Goal: Task Accomplishment & Management: Use online tool/utility

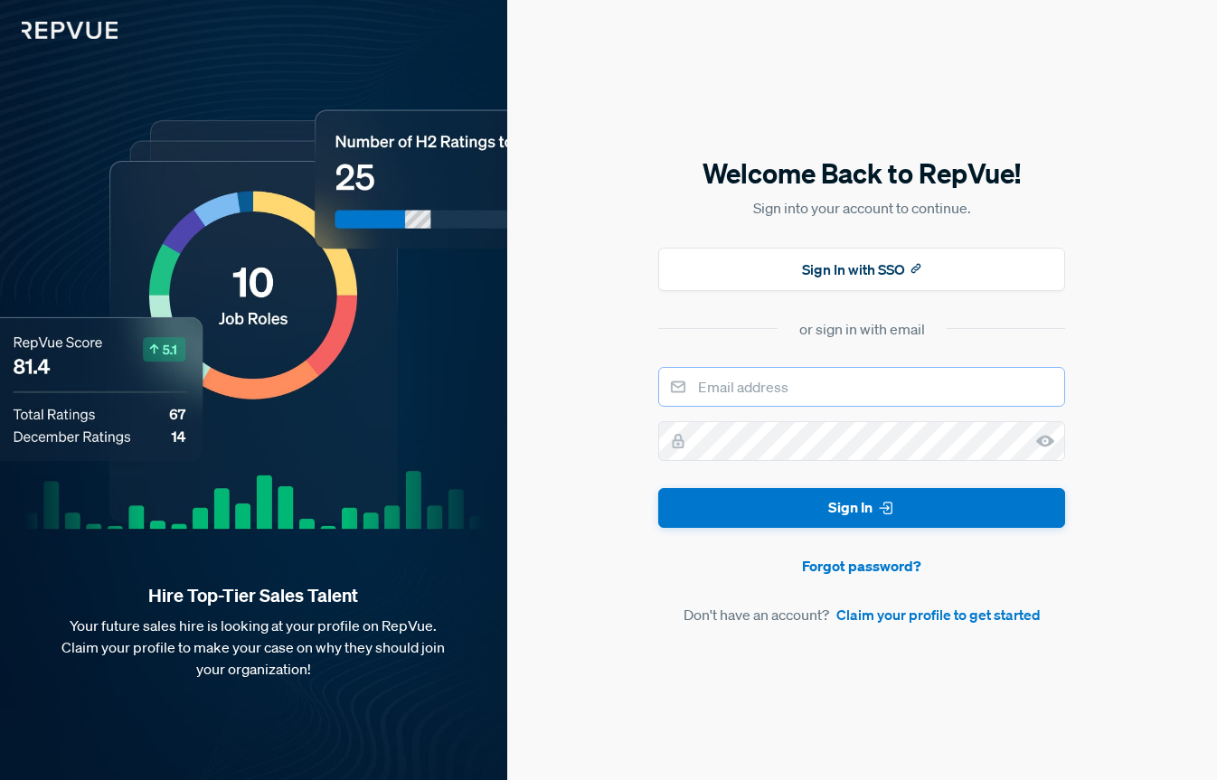
click at [726, 377] on input "email" at bounding box center [861, 387] width 407 height 40
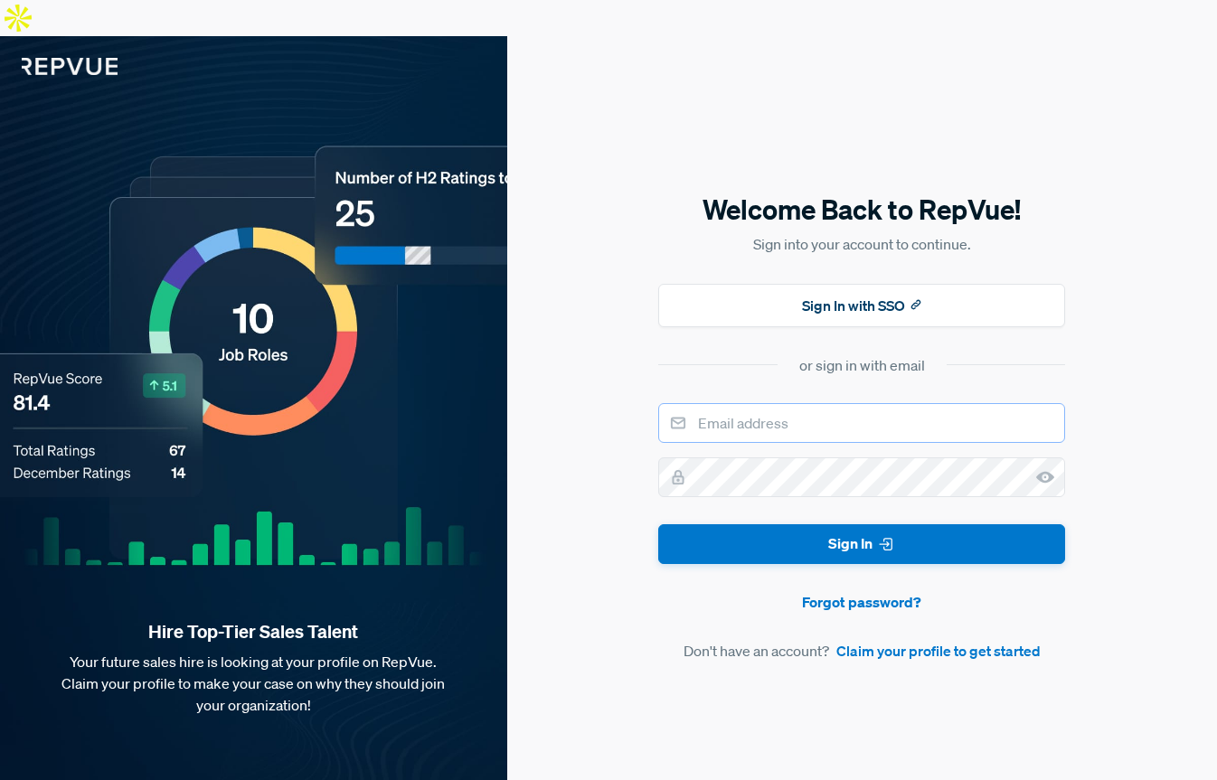
type input "[EMAIL_ADDRESS][DOMAIN_NAME]"
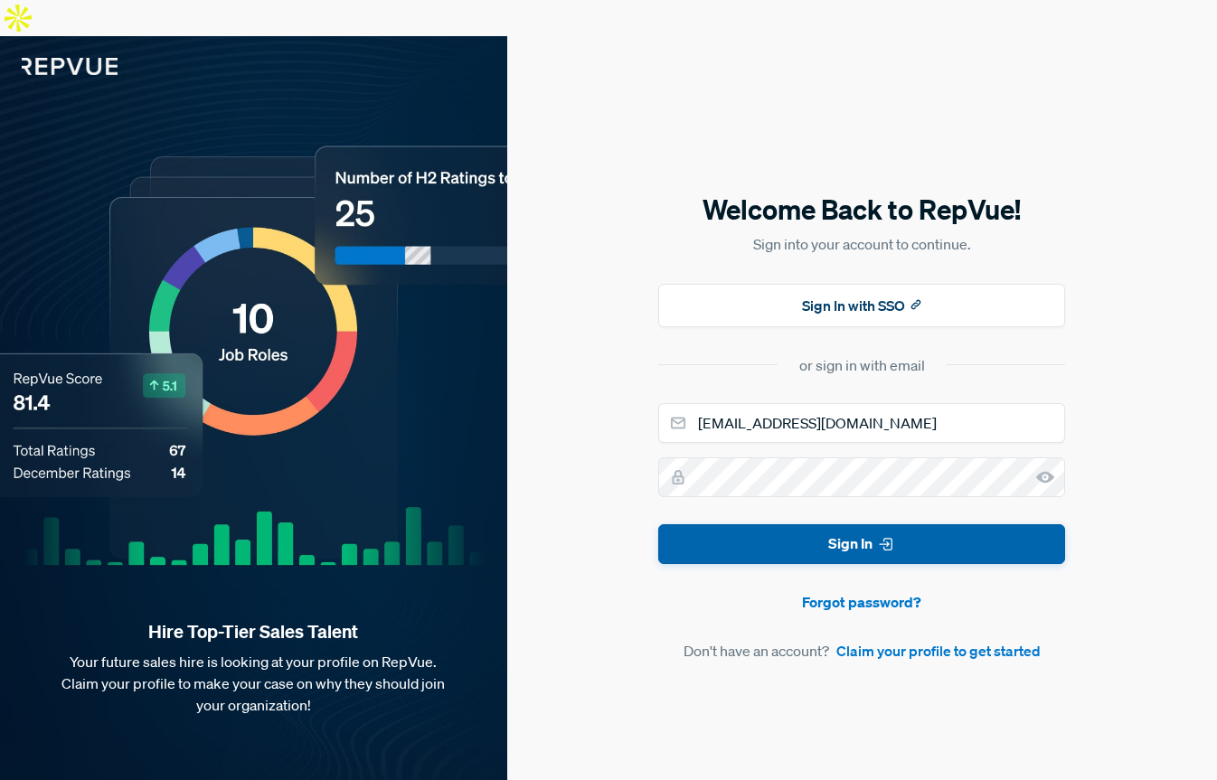
click at [821, 525] on button "Sign In" at bounding box center [861, 545] width 407 height 41
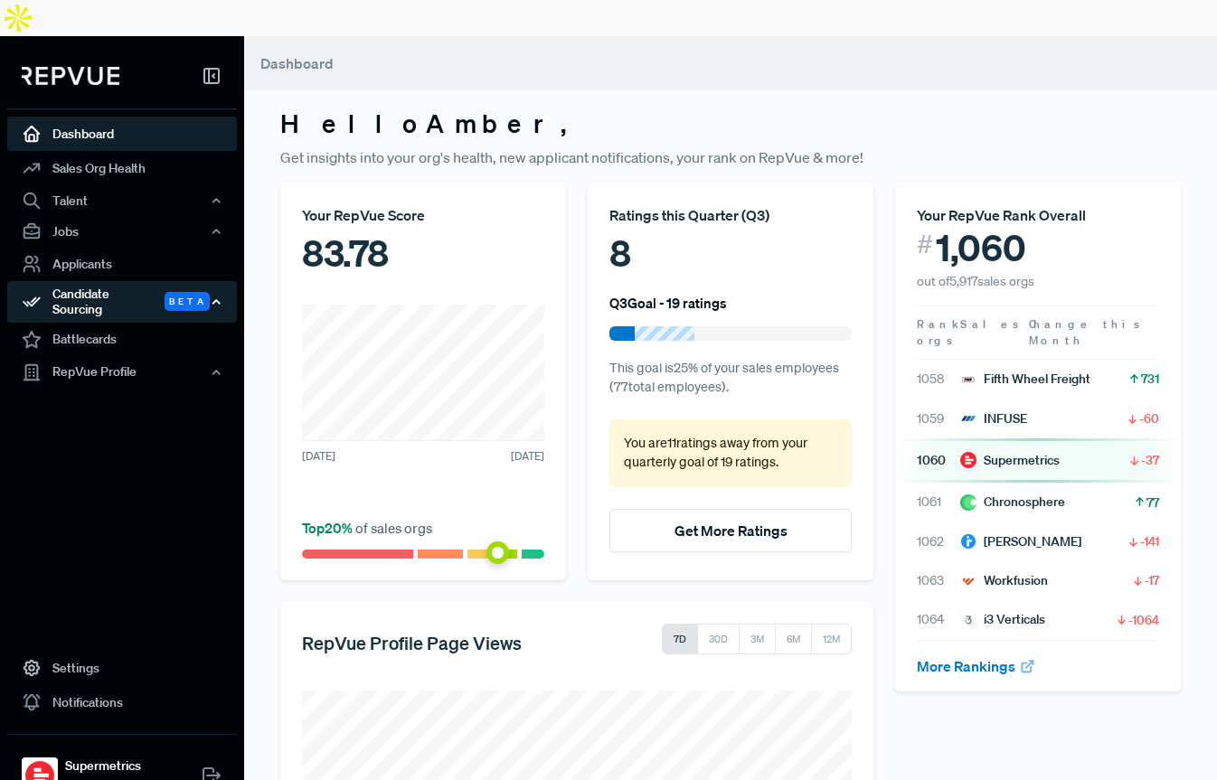
click at [108, 281] on div "Candidate Sourcing Beta" at bounding box center [122, 302] width 230 height 42
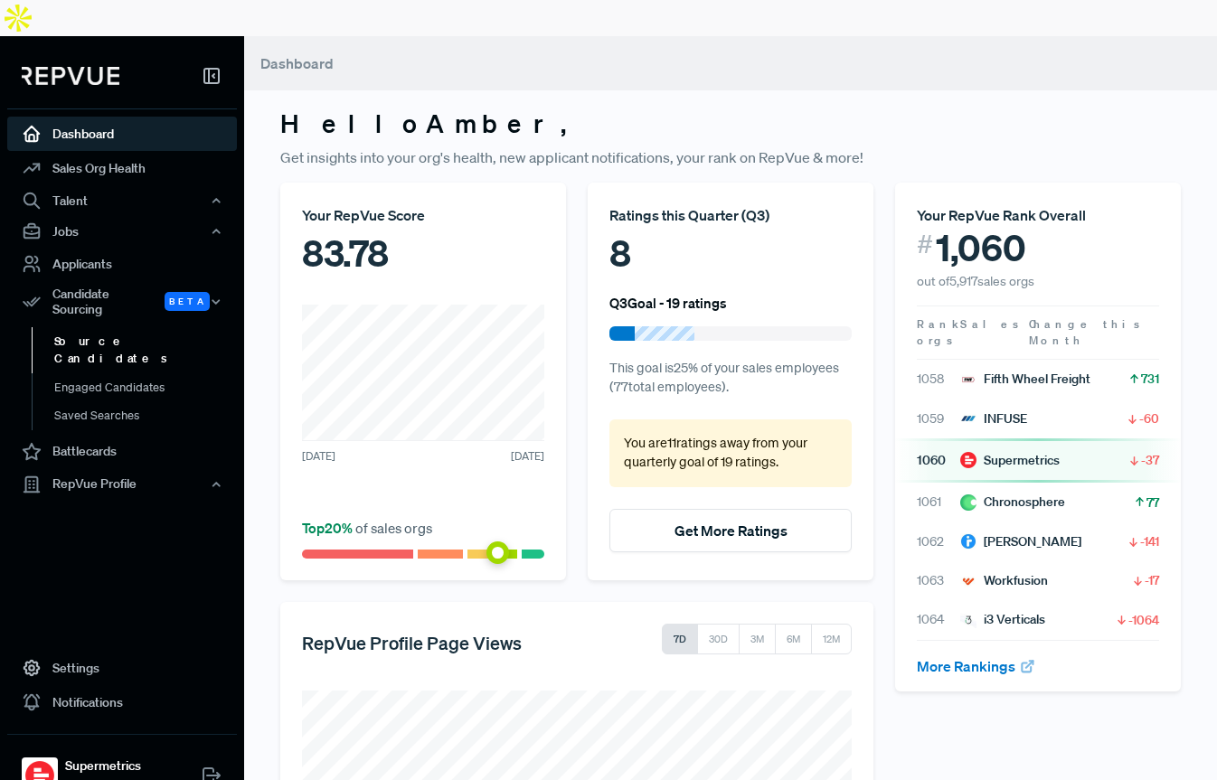
click at [110, 327] on link "Source Candidates" at bounding box center [147, 350] width 230 height 46
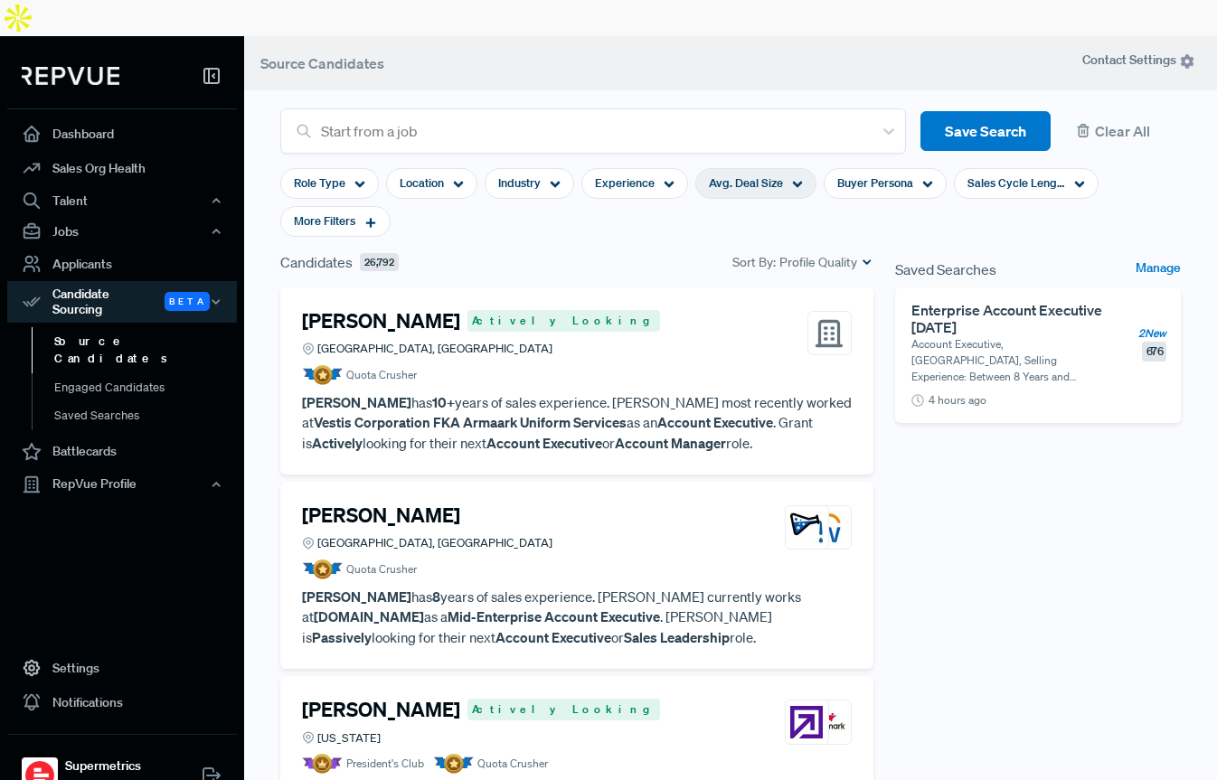
click at [754, 175] on span "Avg. Deal Size" at bounding box center [746, 183] width 74 height 17
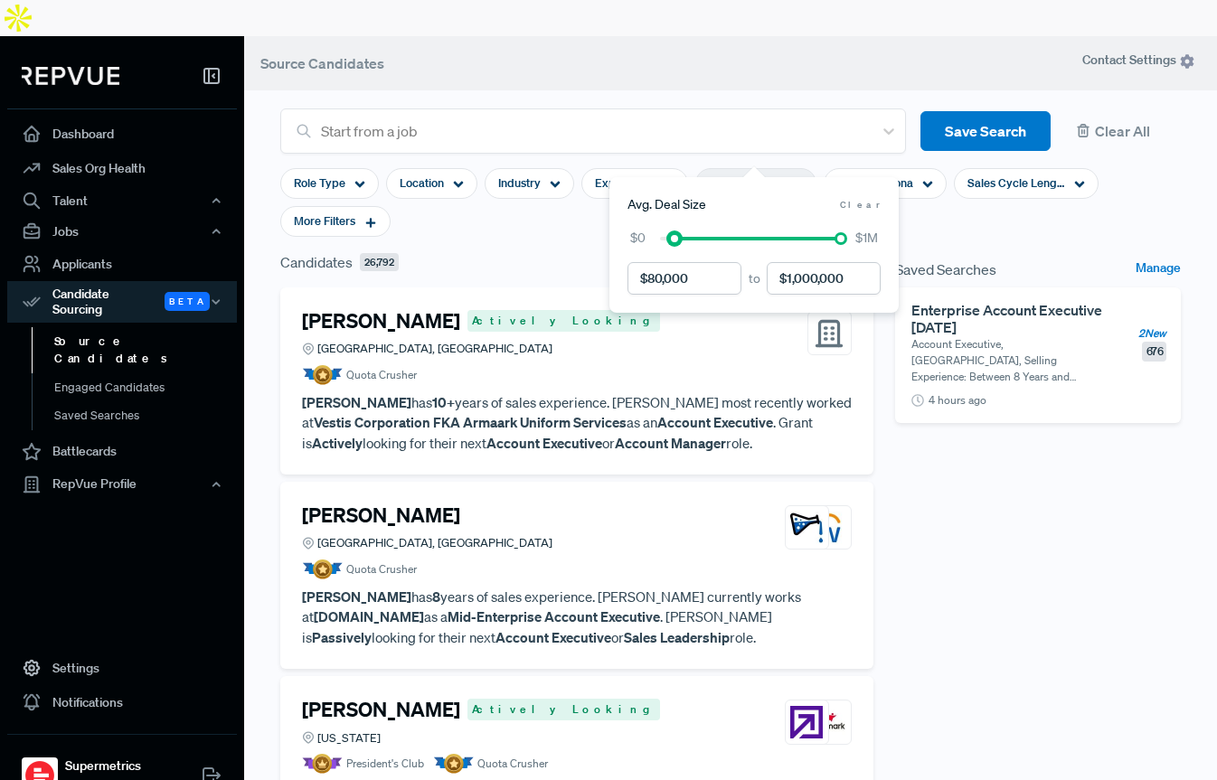
drag, startPoint x: 659, startPoint y: 237, endPoint x: 674, endPoint y: 247, distance: 17.6
click at [674, 247] on div "$0 $1M" at bounding box center [754, 238] width 253 height 19
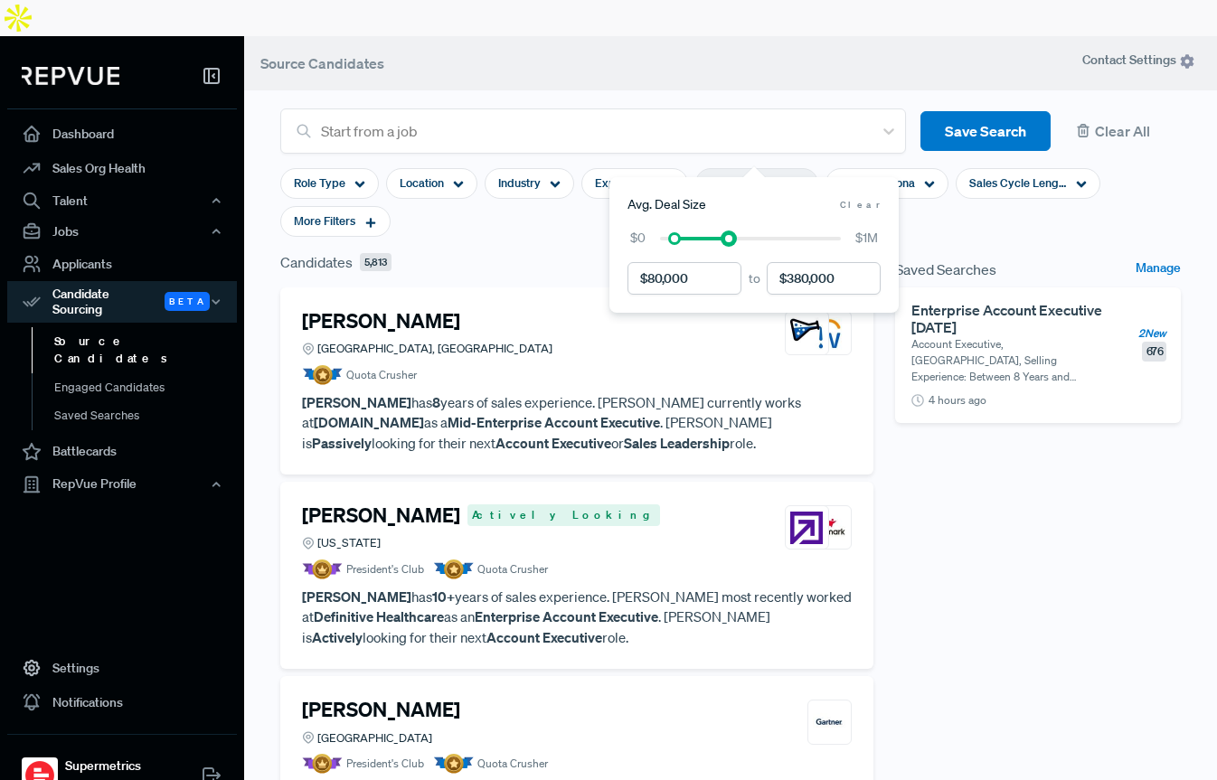
drag, startPoint x: 843, startPoint y: 239, endPoint x: 731, endPoint y: 245, distance: 112.3
click at [731, 245] on div "$0 $1M" at bounding box center [754, 238] width 253 height 19
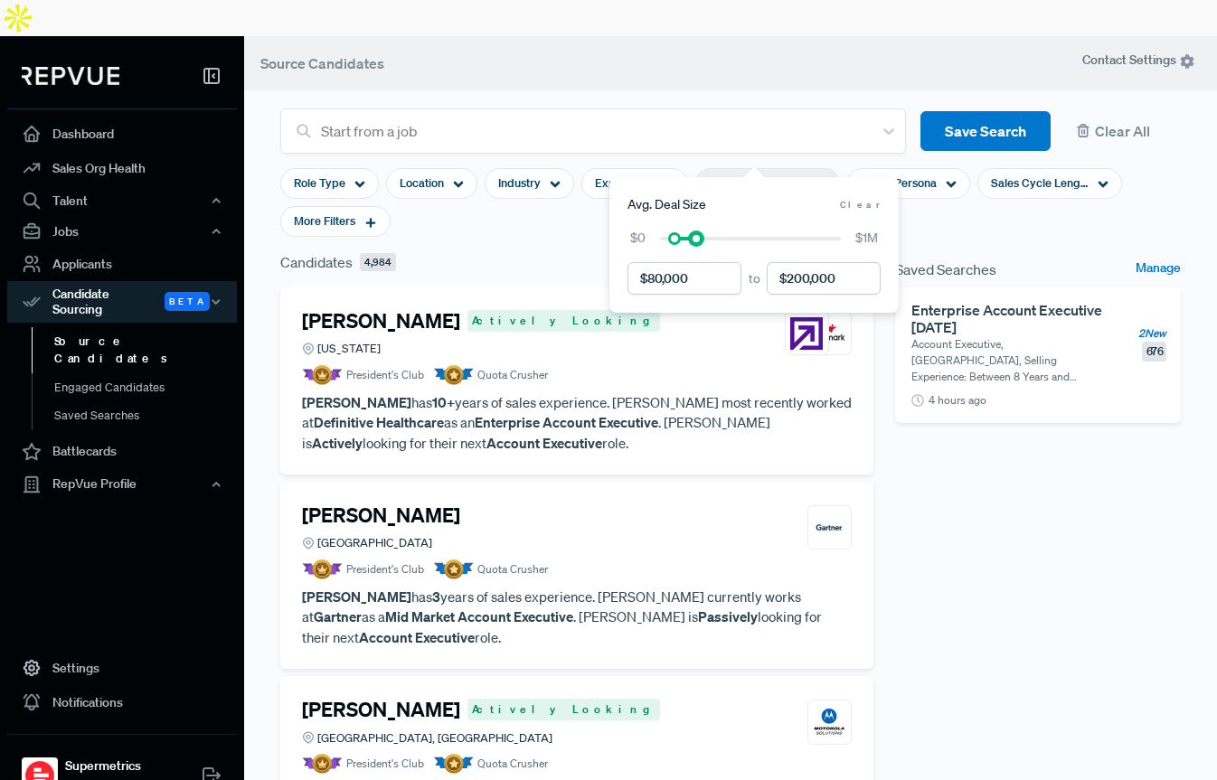
drag, startPoint x: 729, startPoint y: 237, endPoint x: 696, endPoint y: 235, distance: 32.6
click at [696, 235] on div at bounding box center [696, 238] width 13 height 13
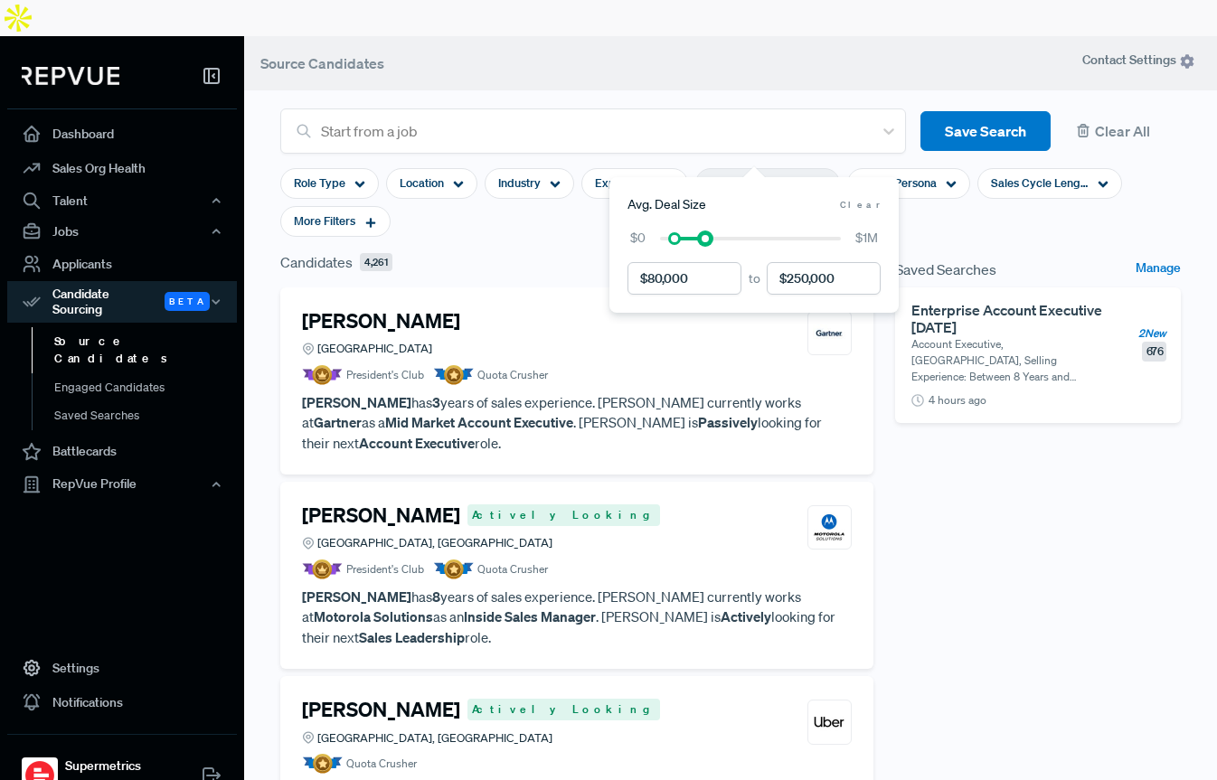
drag, startPoint x: 694, startPoint y: 237, endPoint x: 703, endPoint y: 236, distance: 9.1
click at [703, 236] on div at bounding box center [705, 238] width 13 height 13
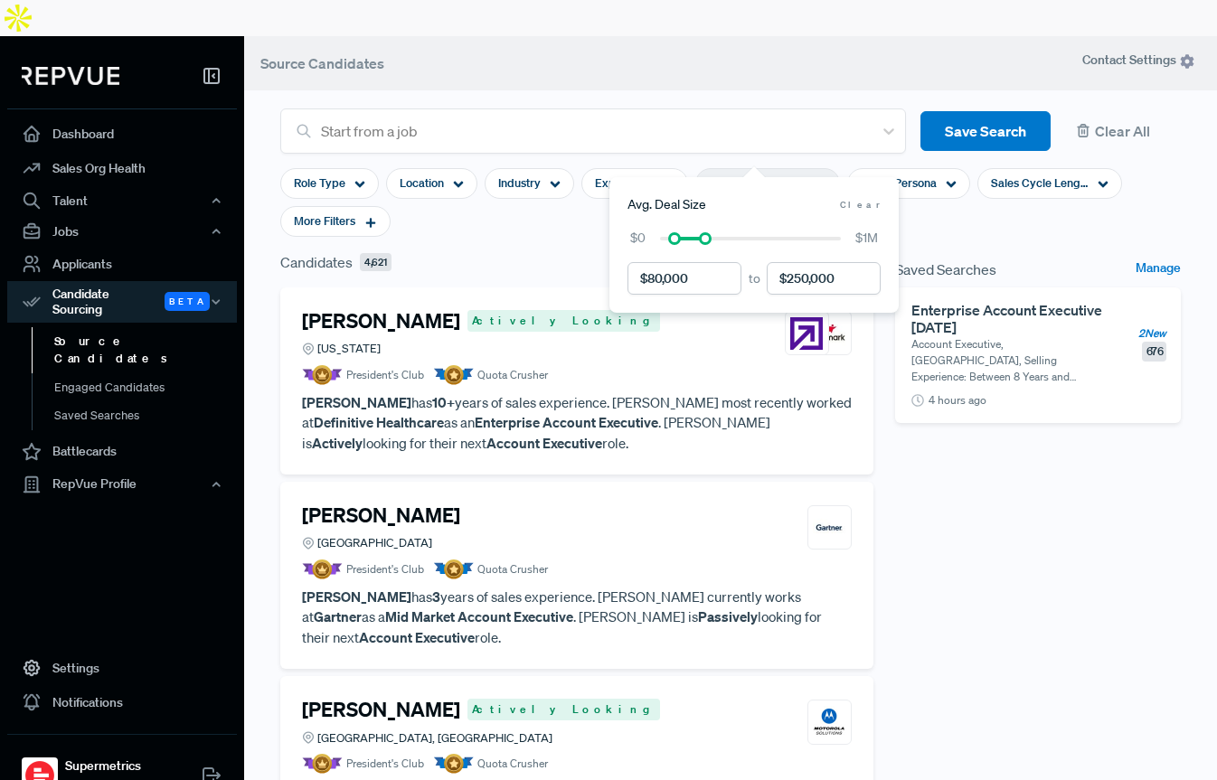
click at [563, 213] on section "Role Type Location Industry Experience $80,000 - $250,000 Buyer Persona Sales C…" at bounding box center [730, 203] width 901 height 98
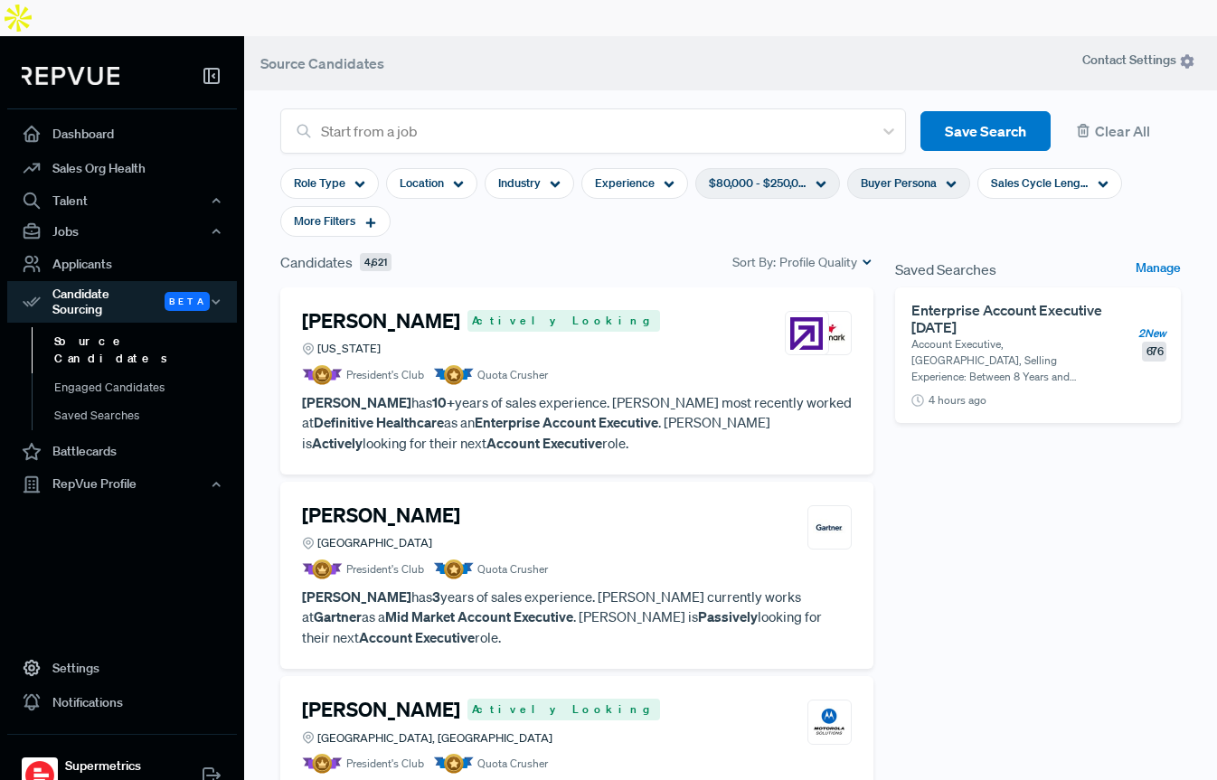
click at [896, 175] on span "Buyer Persona" at bounding box center [899, 183] width 76 height 17
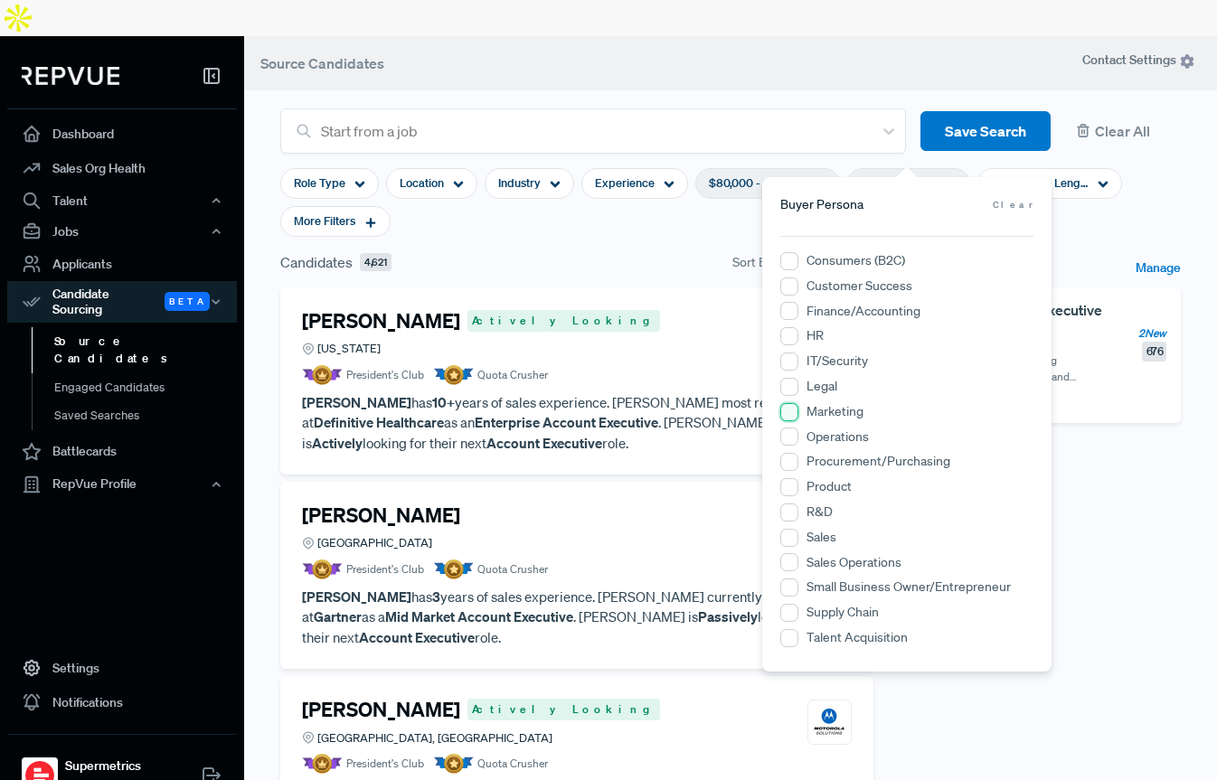
click at [790, 411] on input "Marketing" at bounding box center [789, 412] width 18 height 18
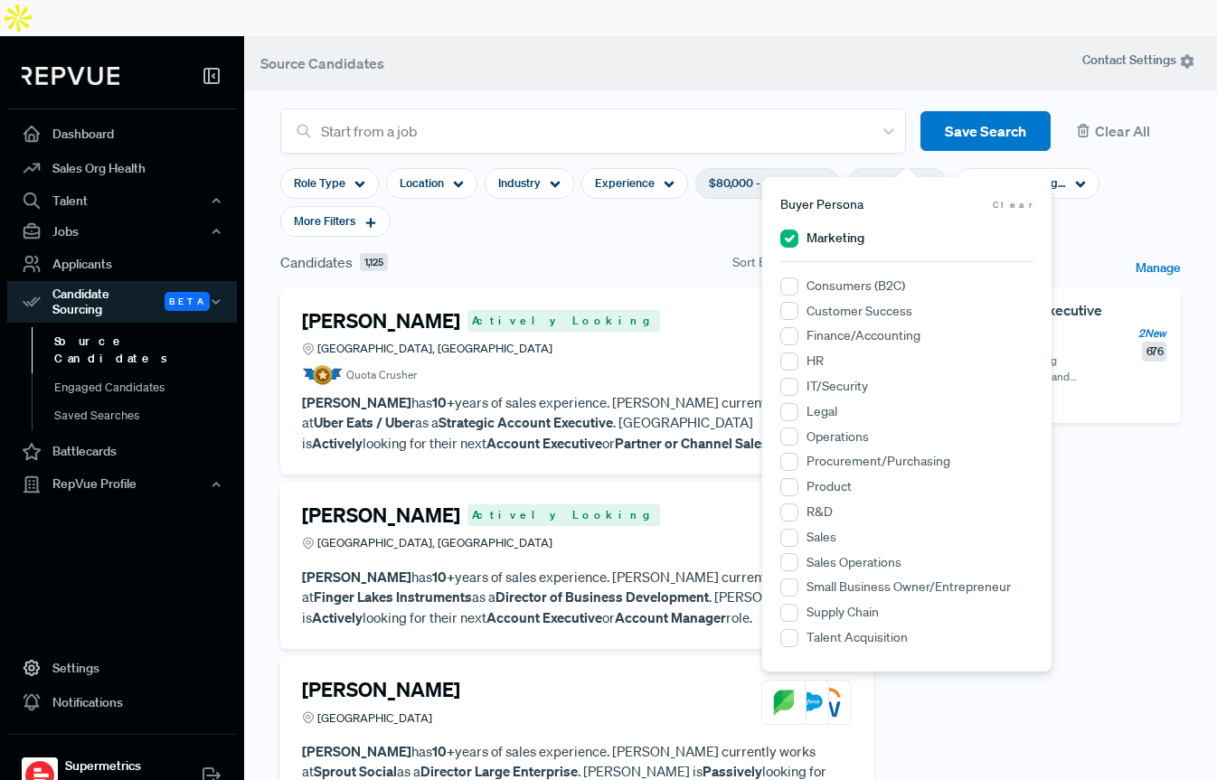
click at [639, 210] on section "Role Type Location Industry Experience $80,000 - $250,000 Marketing Sales Cycle…" at bounding box center [730, 203] width 901 height 98
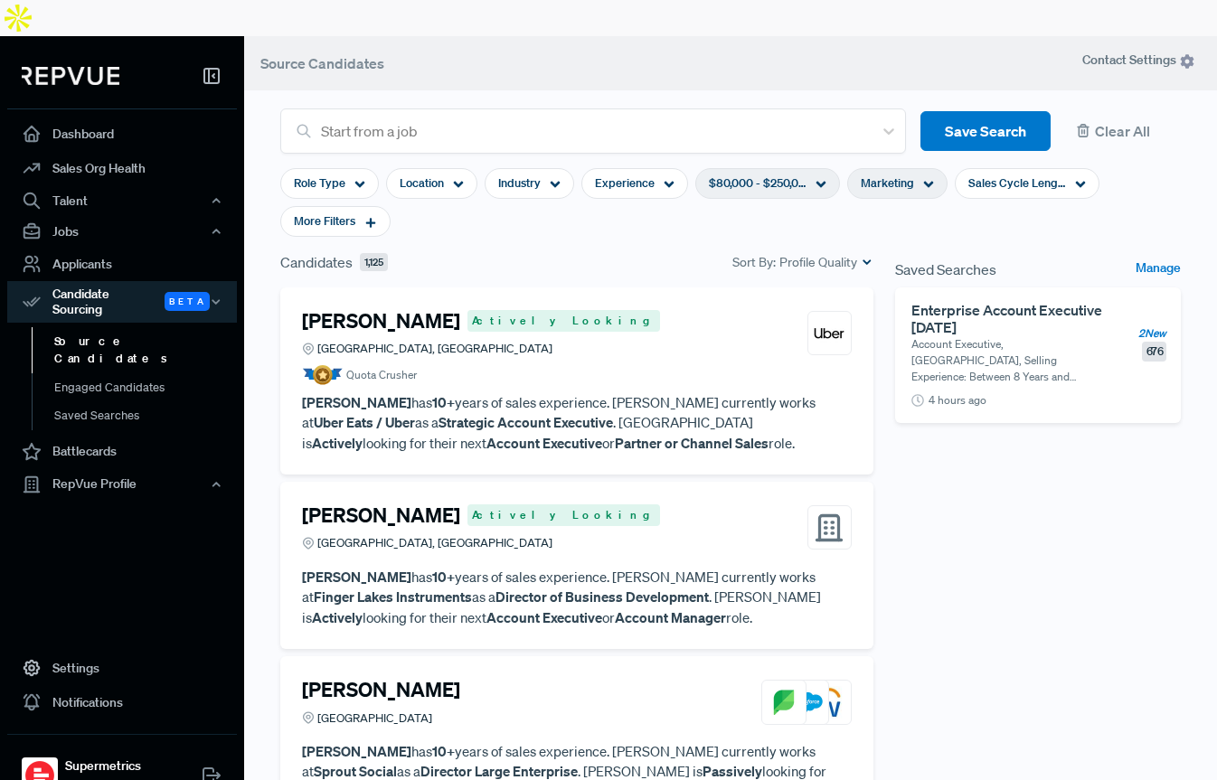
click at [835, 253] on span "Profile Quality" at bounding box center [819, 262] width 78 height 19
click at [1110, 111] on button "Clear All" at bounding box center [1123, 131] width 116 height 41
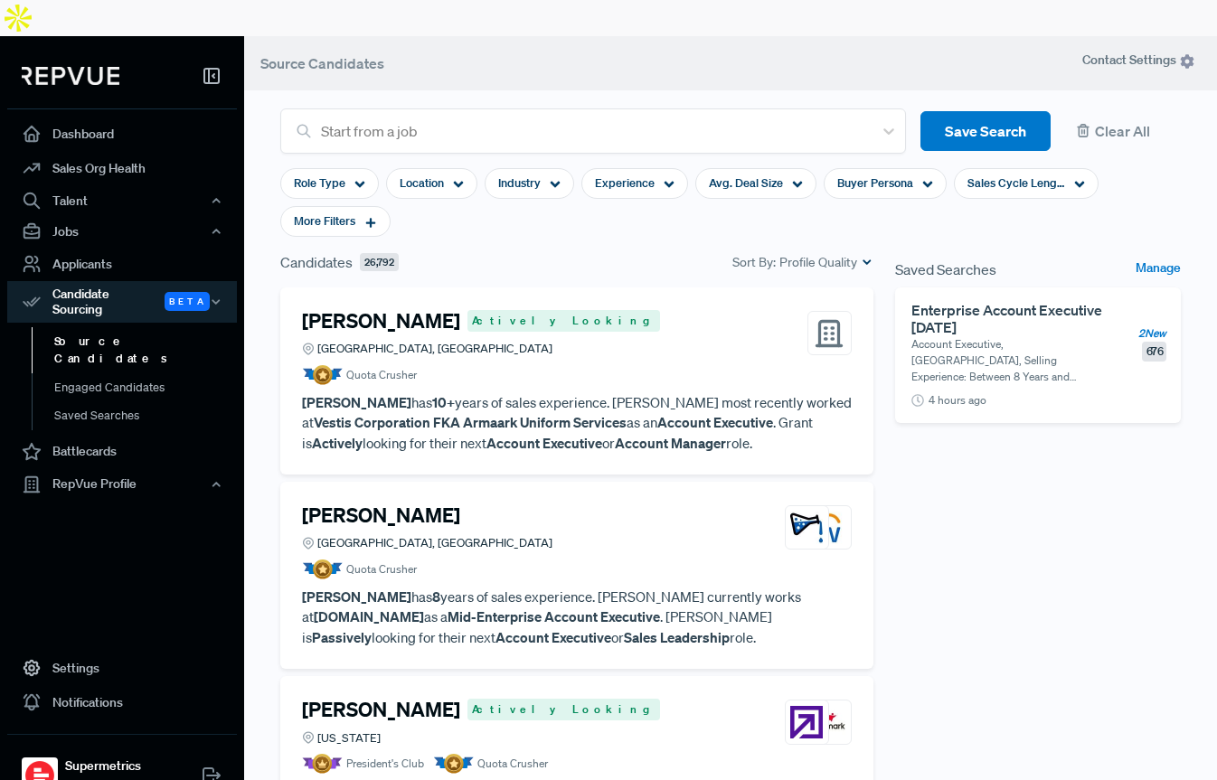
click at [785, 253] on span "Profile Quality" at bounding box center [819, 262] width 78 height 19
click at [637, 175] on span "Experience" at bounding box center [625, 183] width 60 height 17
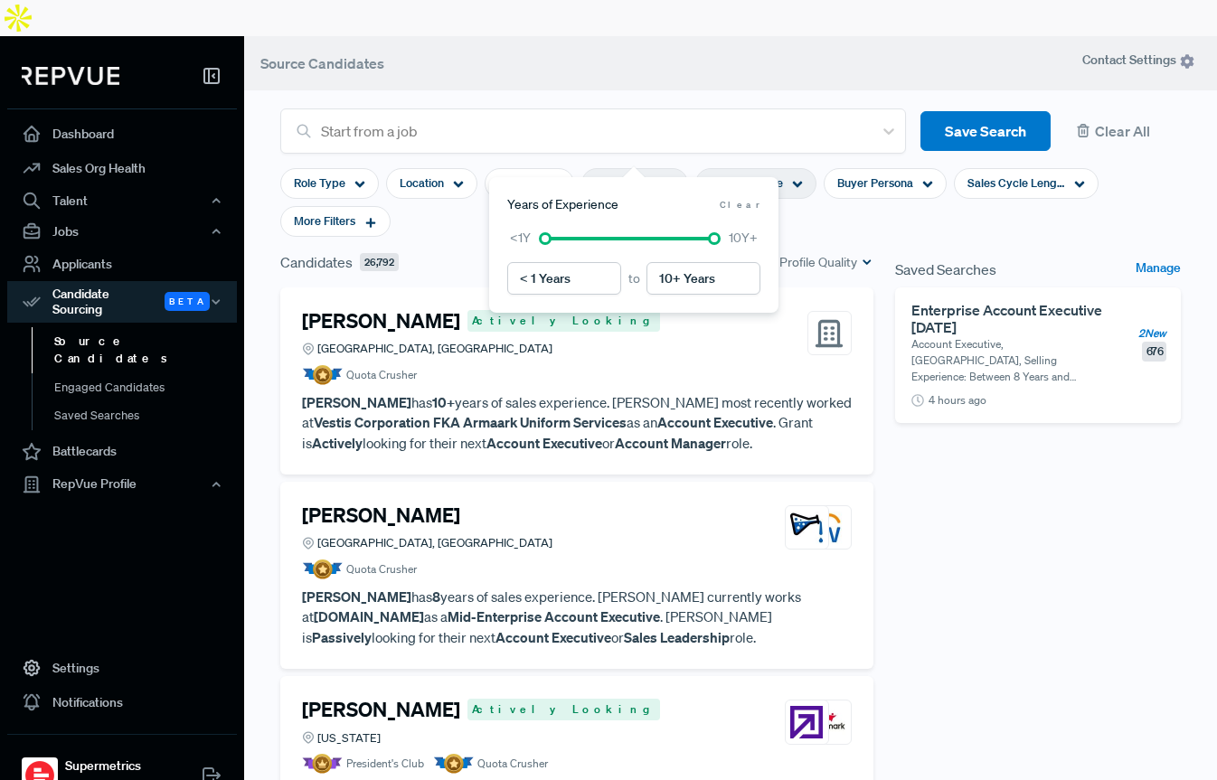
click at [736, 175] on span "Avg. Deal Size" at bounding box center [746, 183] width 74 height 17
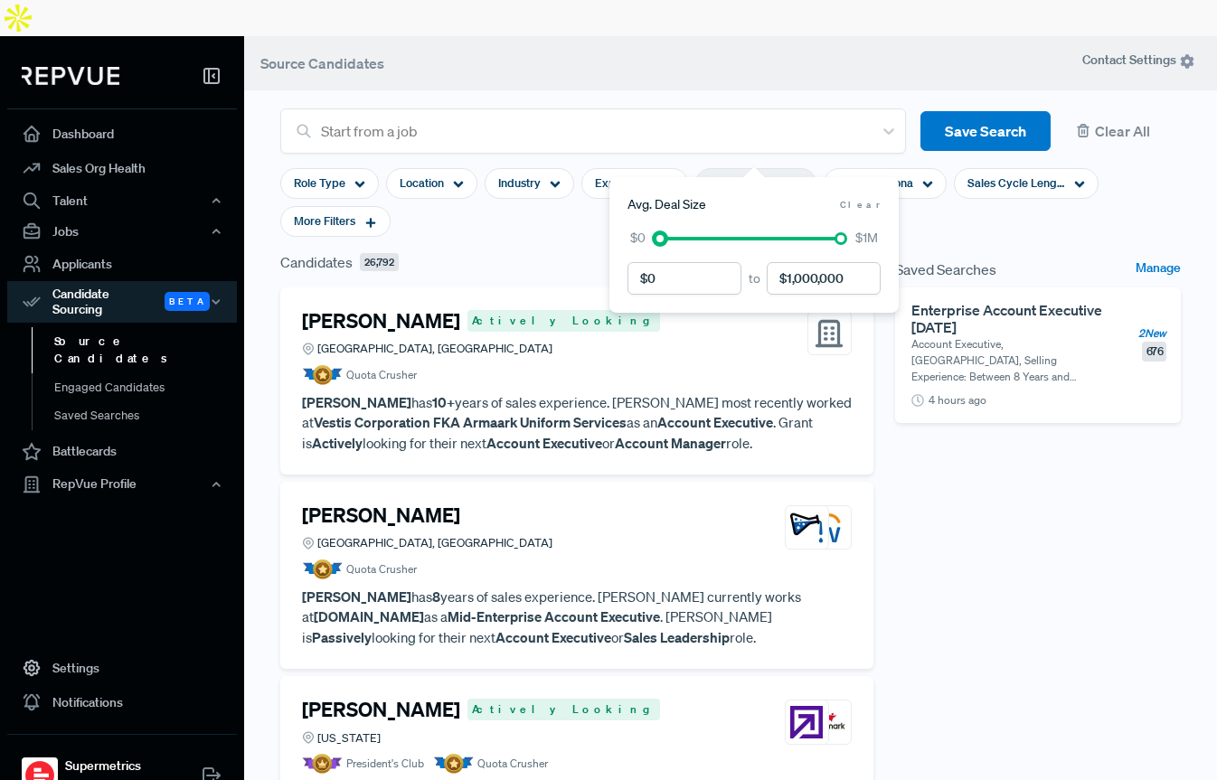
click at [658, 234] on div at bounding box center [660, 238] width 13 height 13
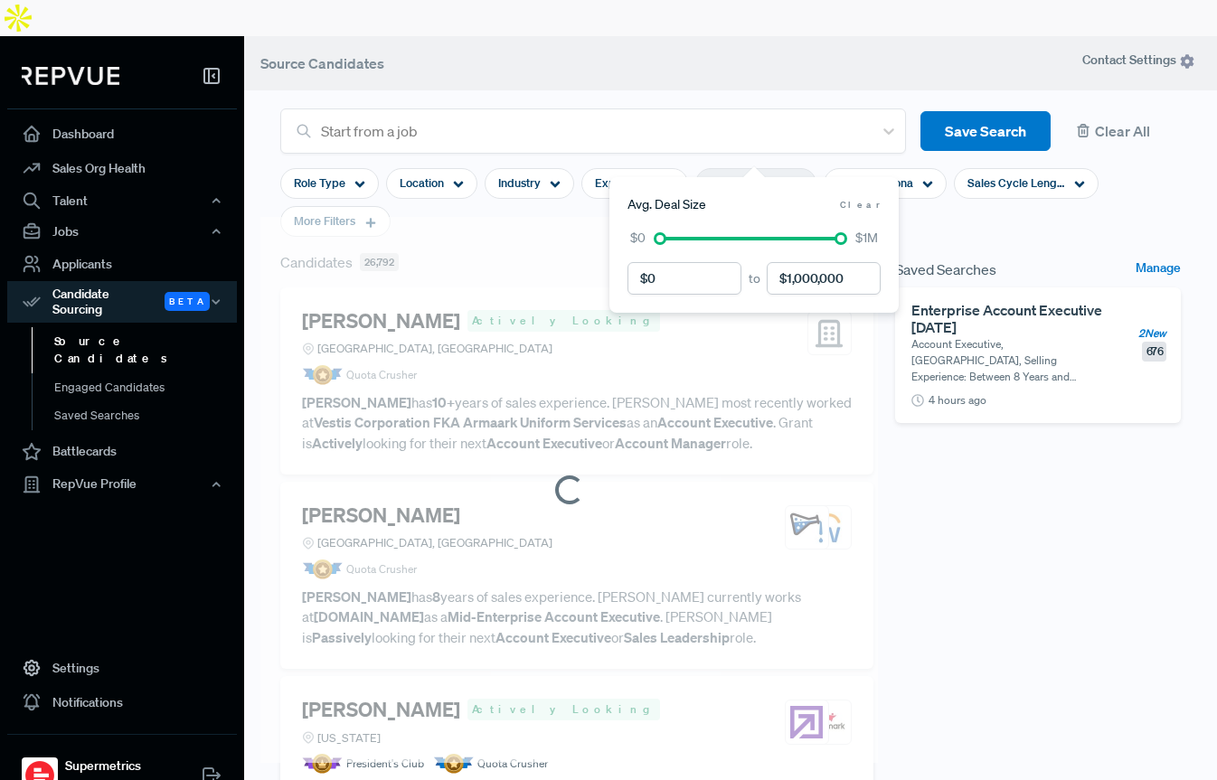
drag, startPoint x: 659, startPoint y: 278, endPoint x: 638, endPoint y: 278, distance: 20.8
click at [638, 278] on input "currency" at bounding box center [685, 278] width 114 height 33
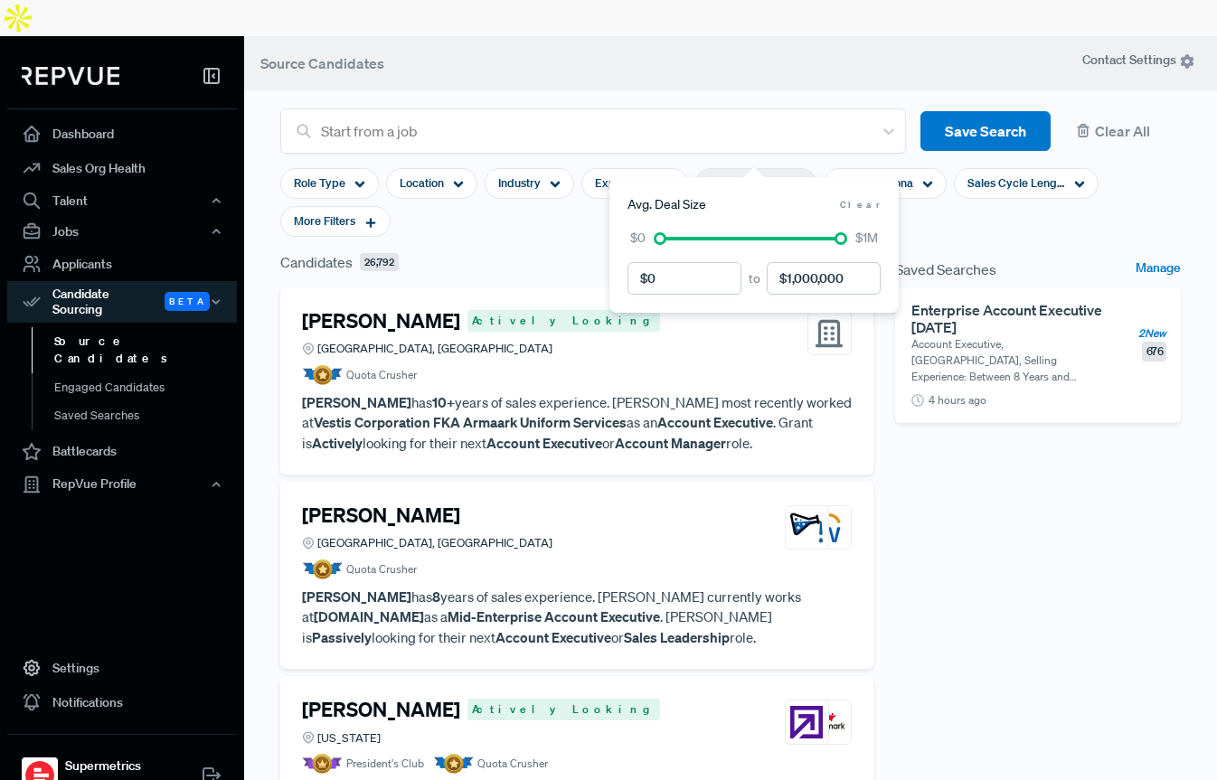
click at [671, 285] on input "currency" at bounding box center [685, 278] width 114 height 33
type input "$50,000"
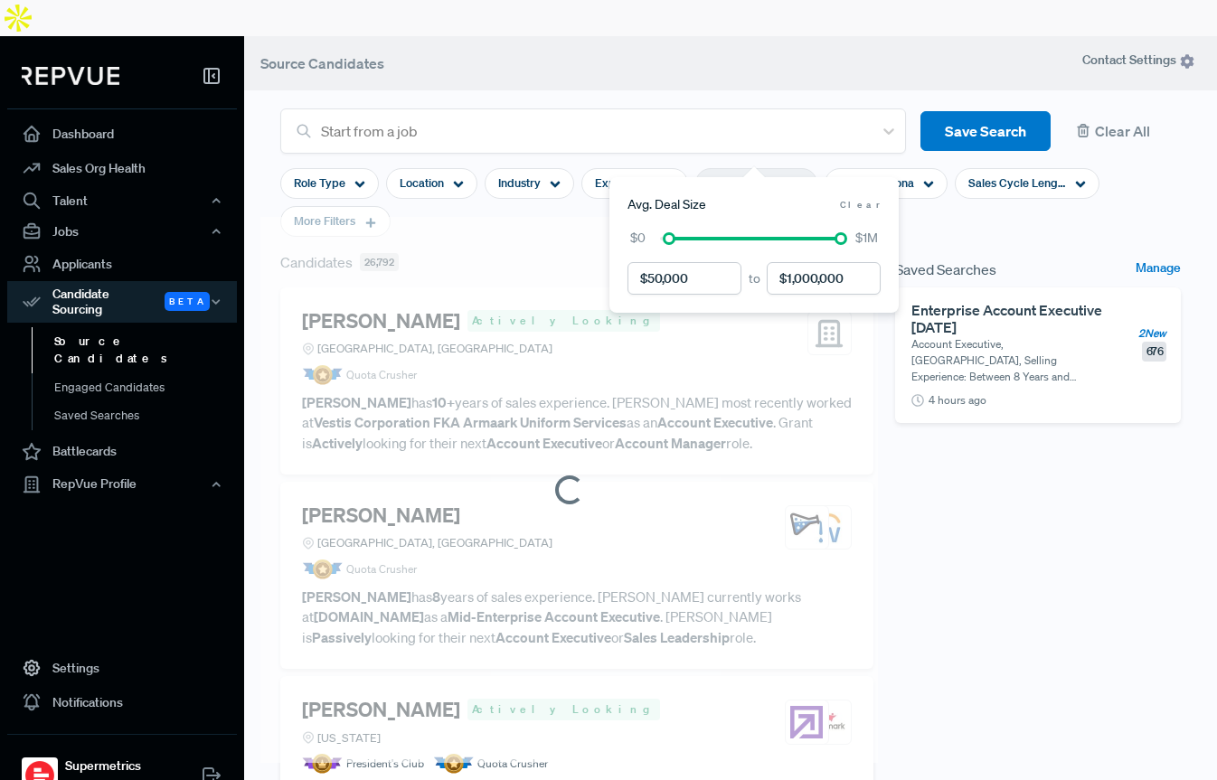
click at [804, 286] on input "currency" at bounding box center [824, 278] width 114 height 33
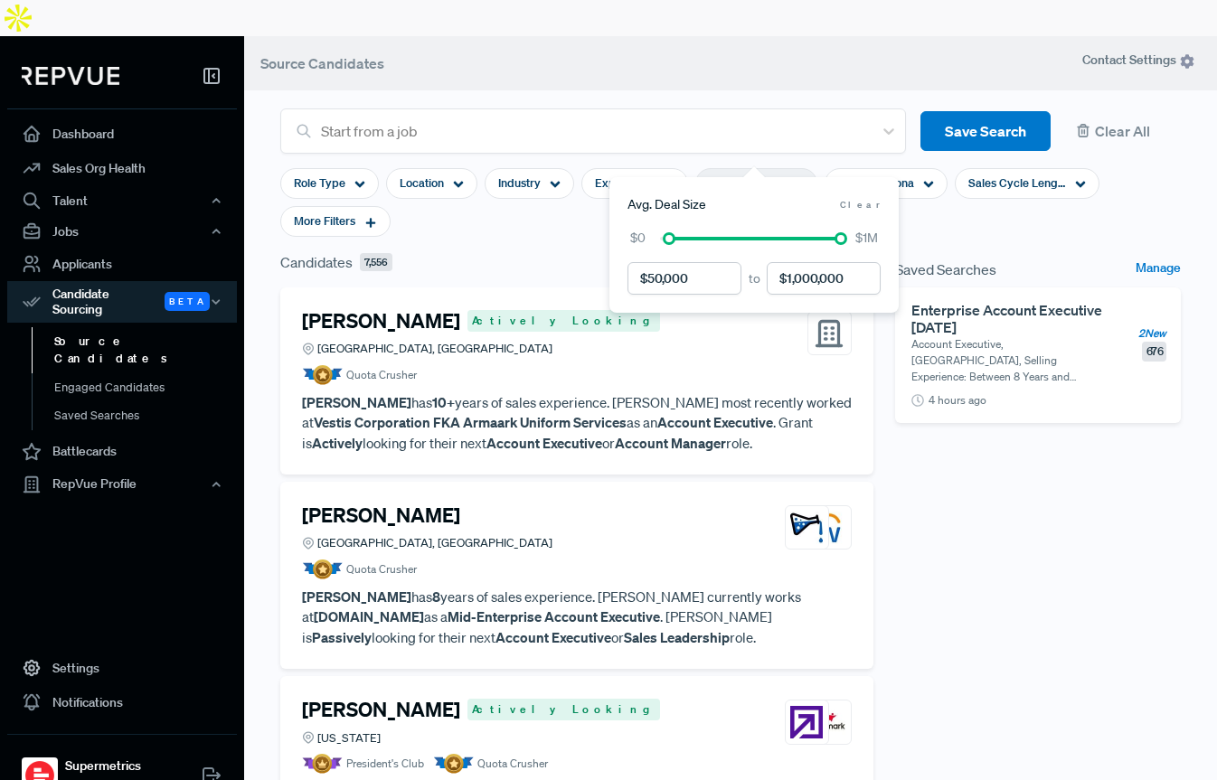
click at [804, 286] on input "currency" at bounding box center [824, 278] width 114 height 33
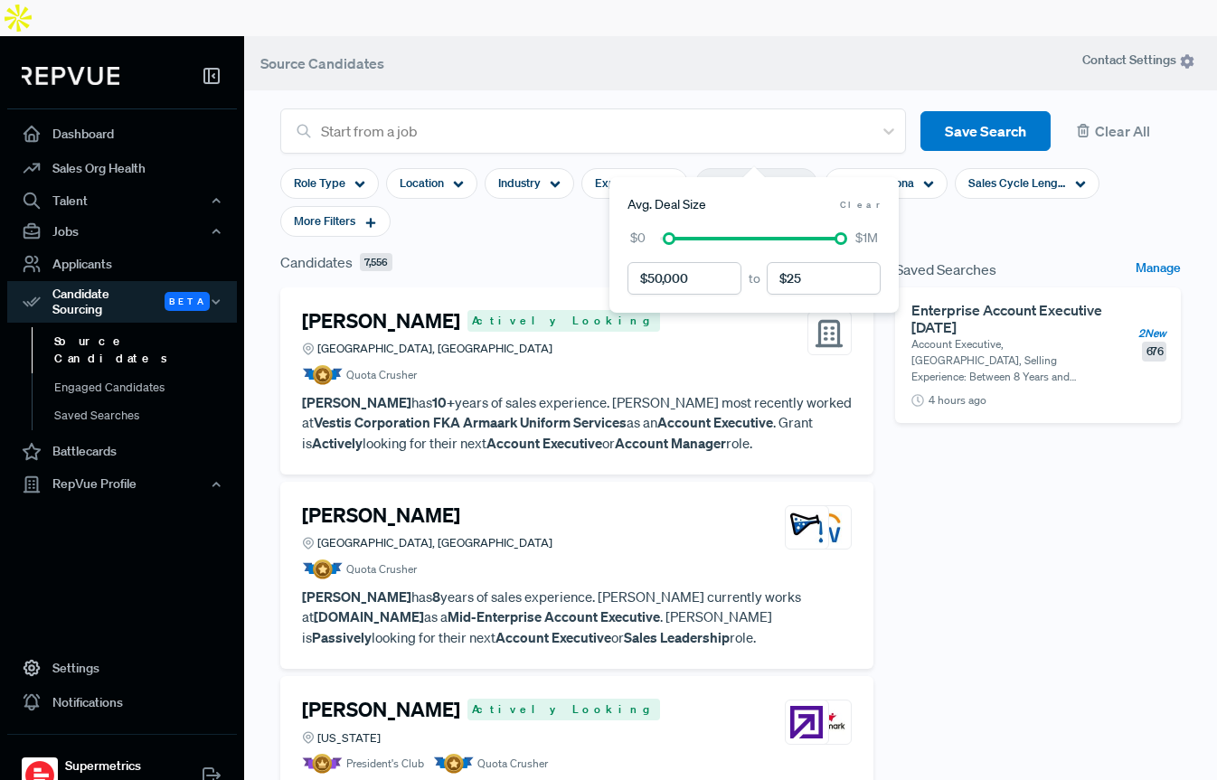
type input "$250"
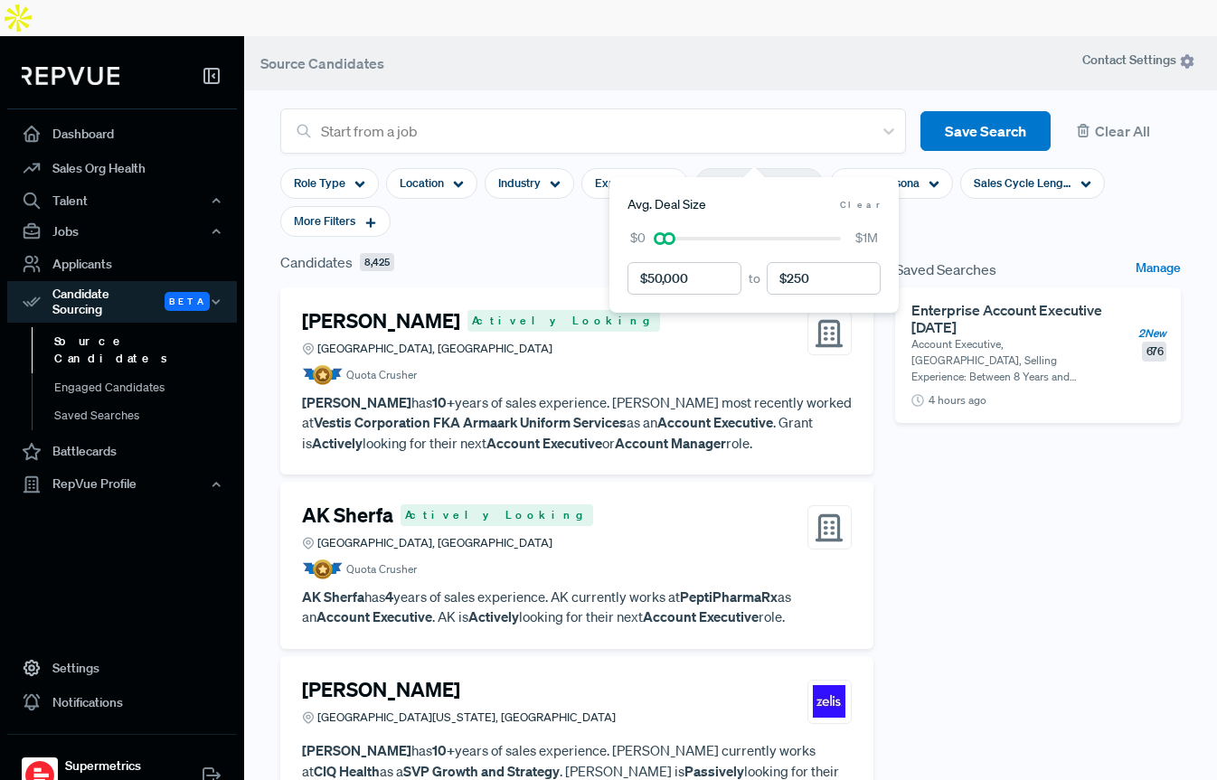
click at [819, 282] on input "currency" at bounding box center [824, 278] width 114 height 33
type input "$250,000"
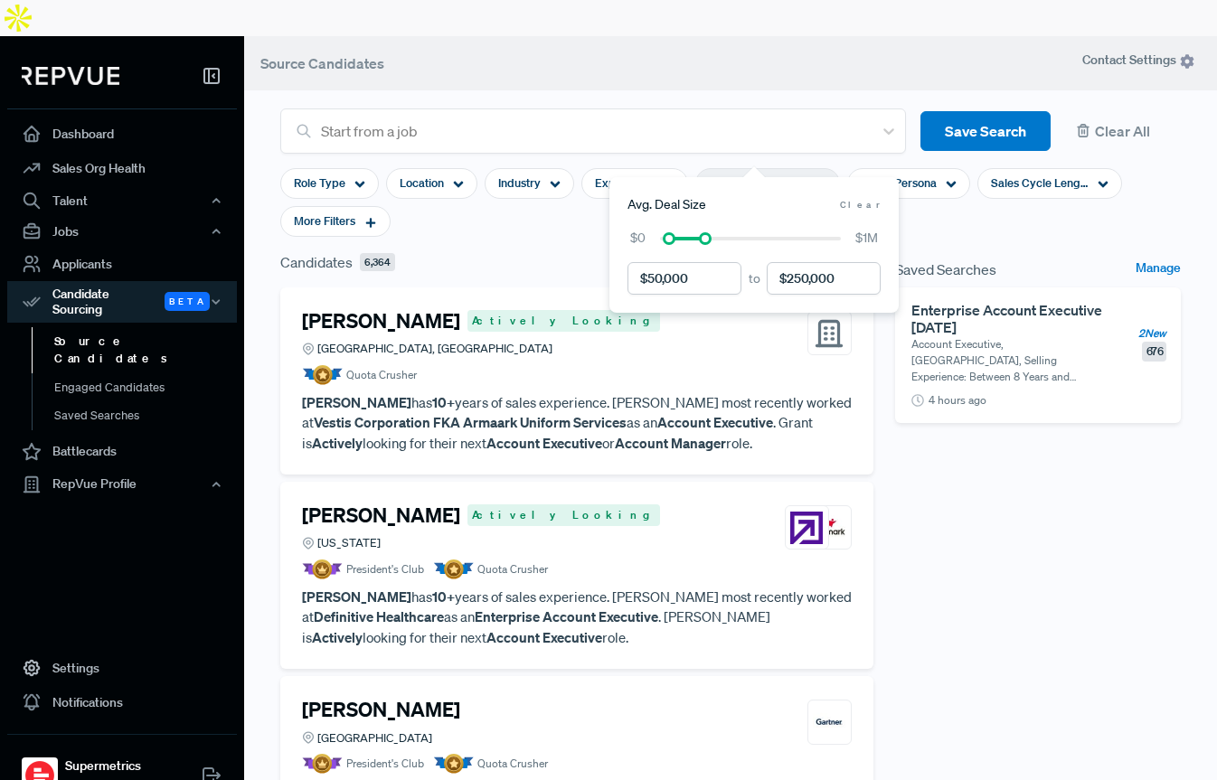
click at [653, 279] on input "currency" at bounding box center [685, 278] width 114 height 33
type input "$80,000"
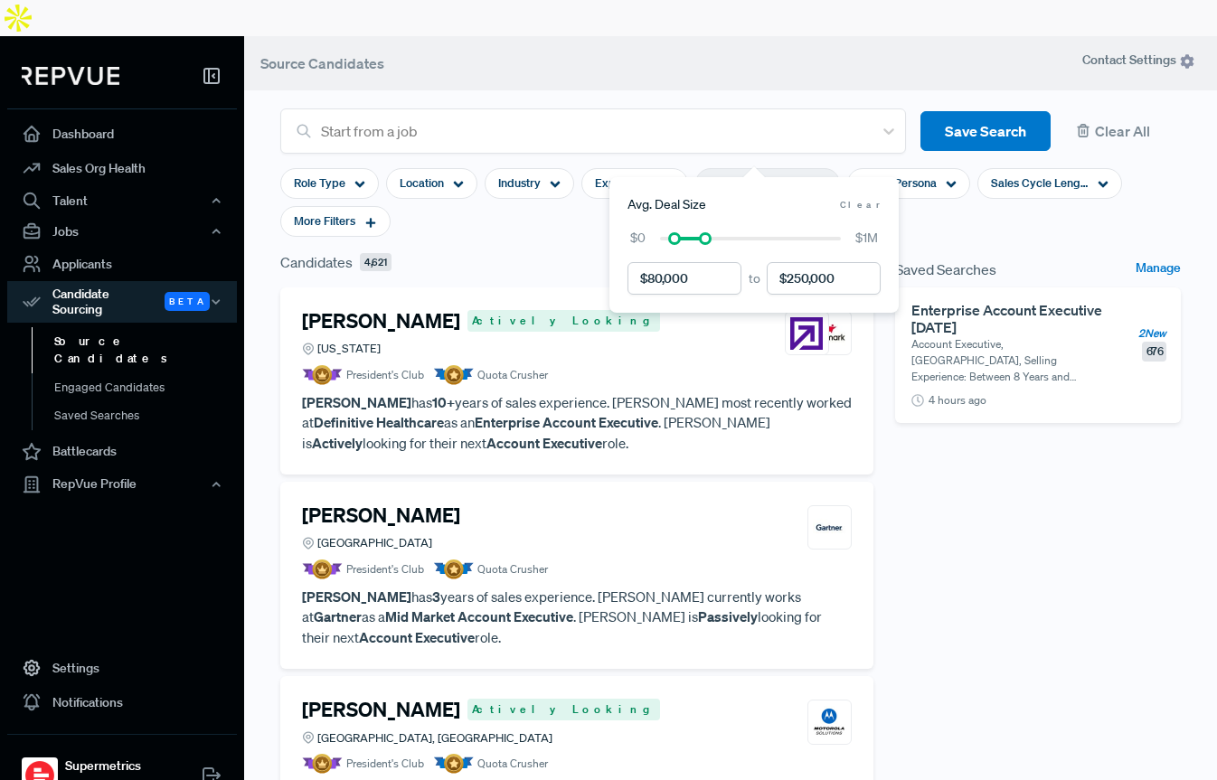
click at [796, 285] on input "currency" at bounding box center [824, 278] width 114 height 33
type input "$150,000"
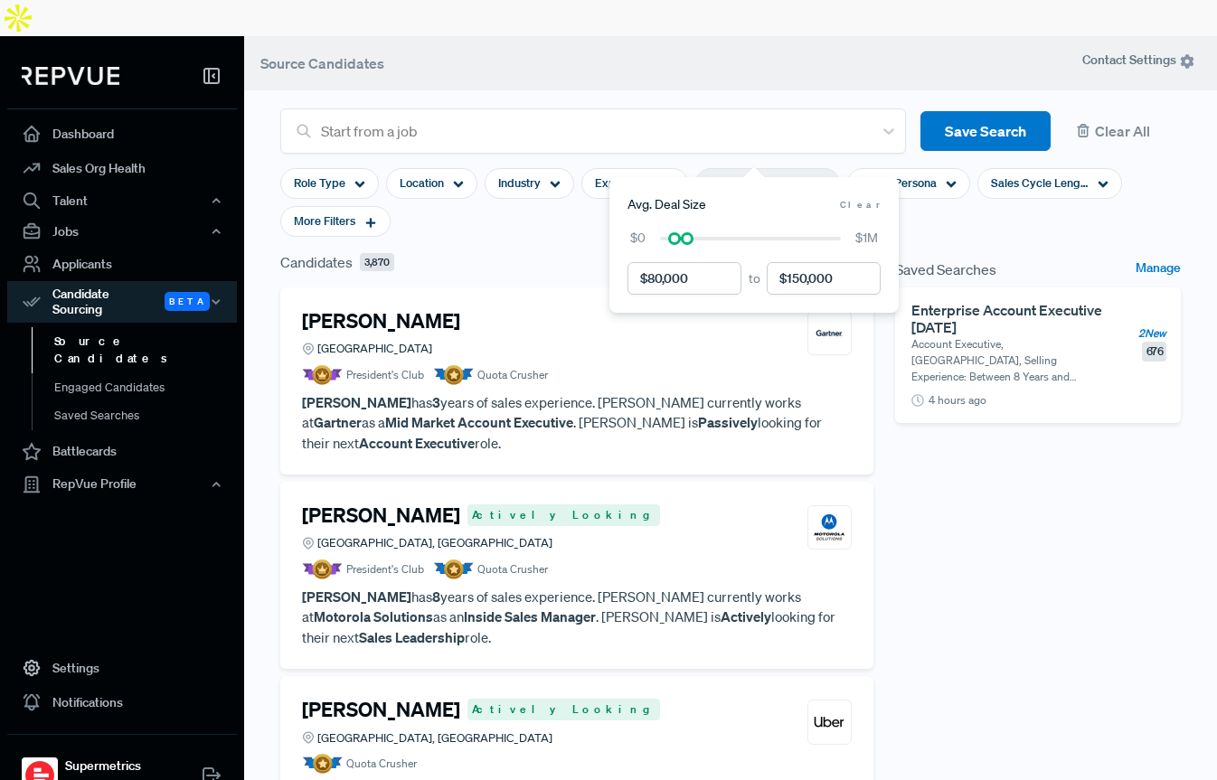
click at [657, 278] on input "currency" at bounding box center [685, 278] width 114 height 33
type input "$50,000"
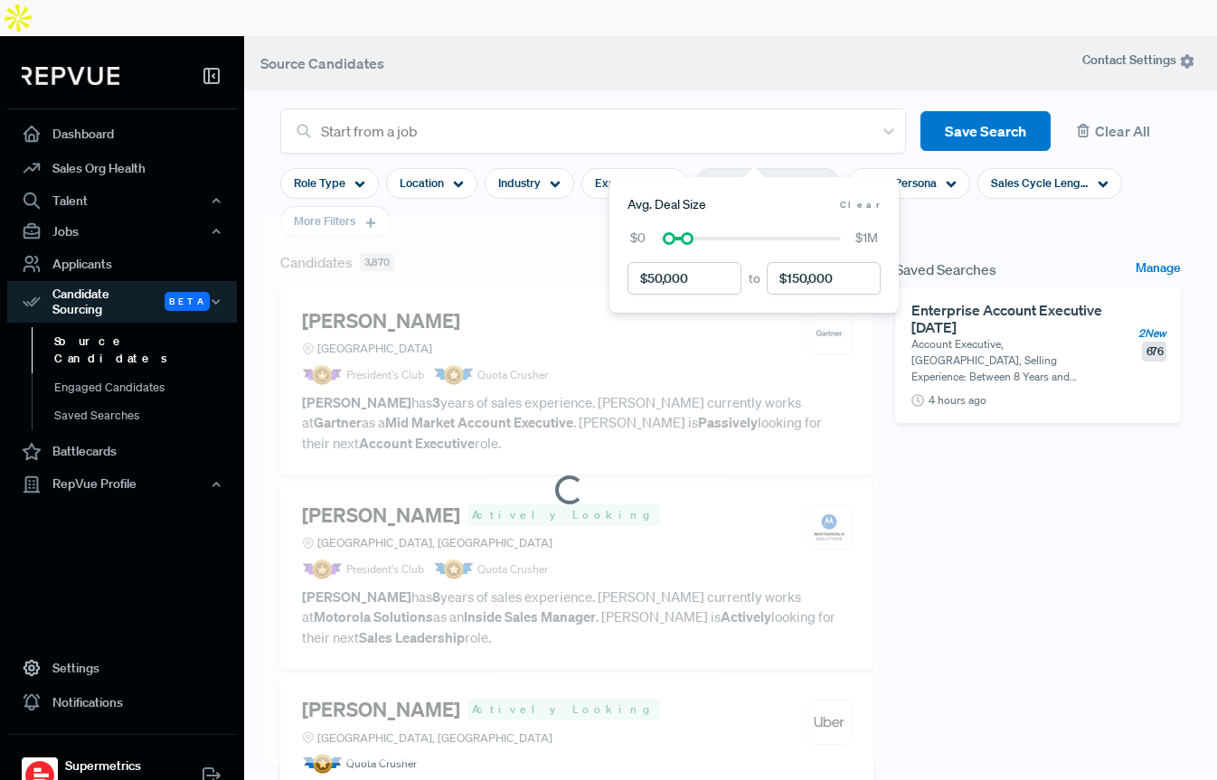
click at [809, 279] on input "currency" at bounding box center [824, 278] width 114 height 33
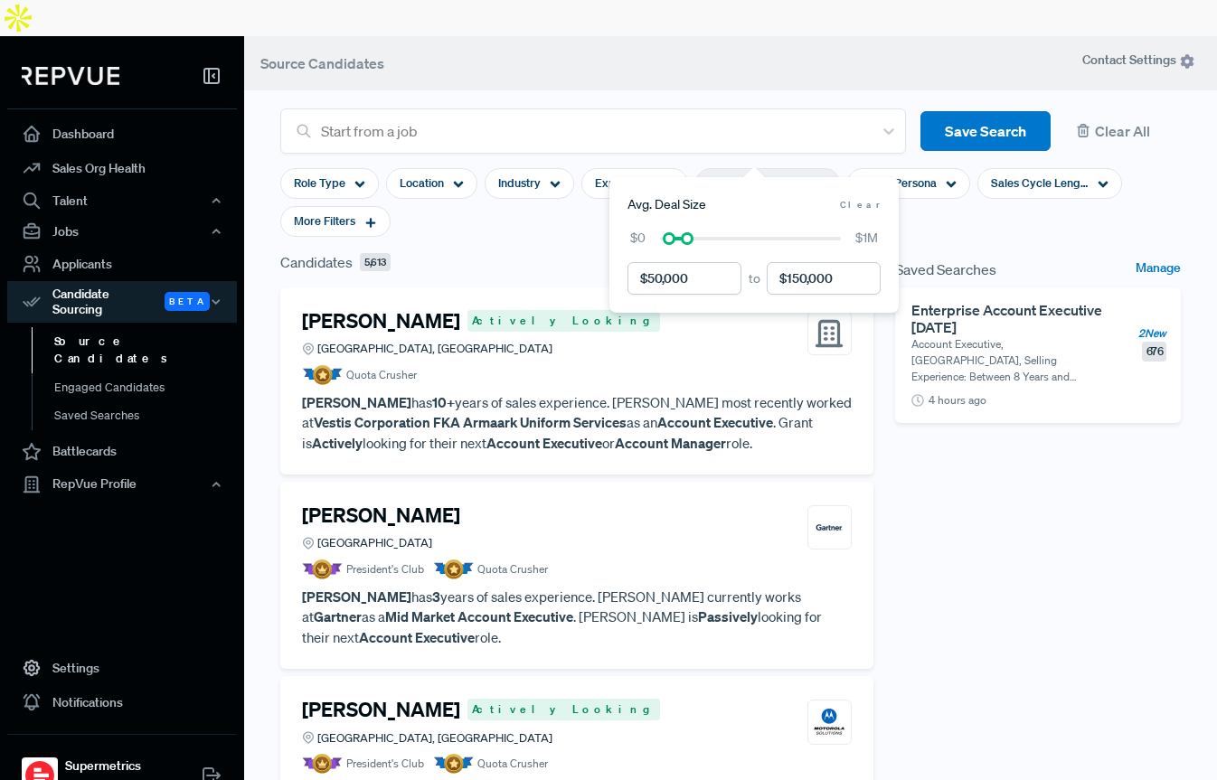
click at [809, 279] on input "currency" at bounding box center [824, 278] width 114 height 33
type input "$250,000"
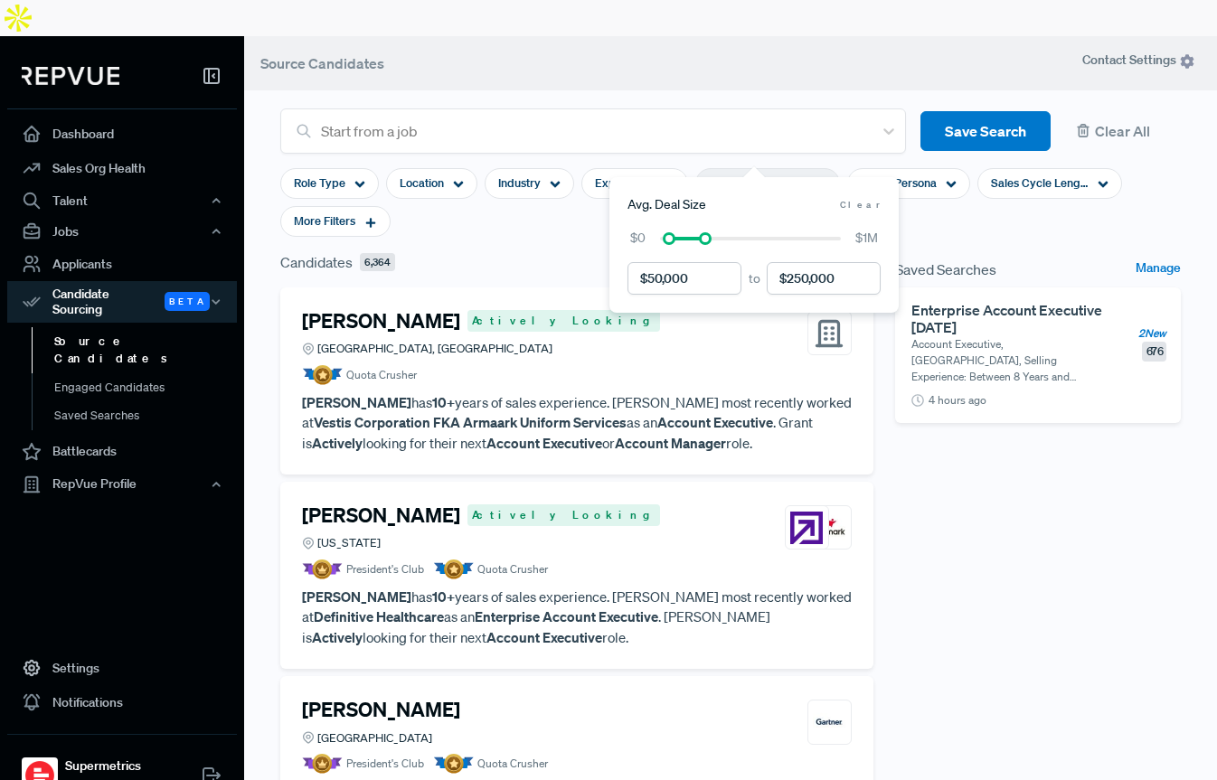
click at [665, 282] on input "currency" at bounding box center [685, 278] width 114 height 33
type input "$80,000"
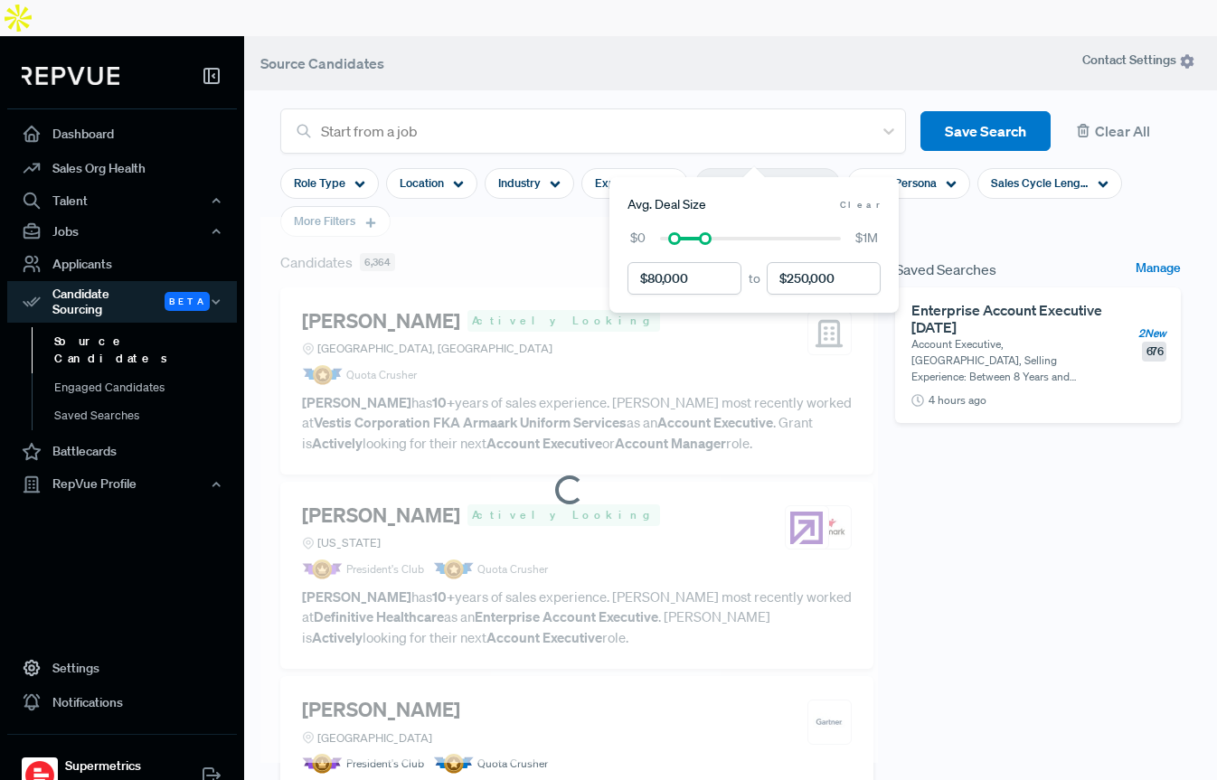
click at [819, 282] on input "currency" at bounding box center [824, 278] width 114 height 33
type input "$1"
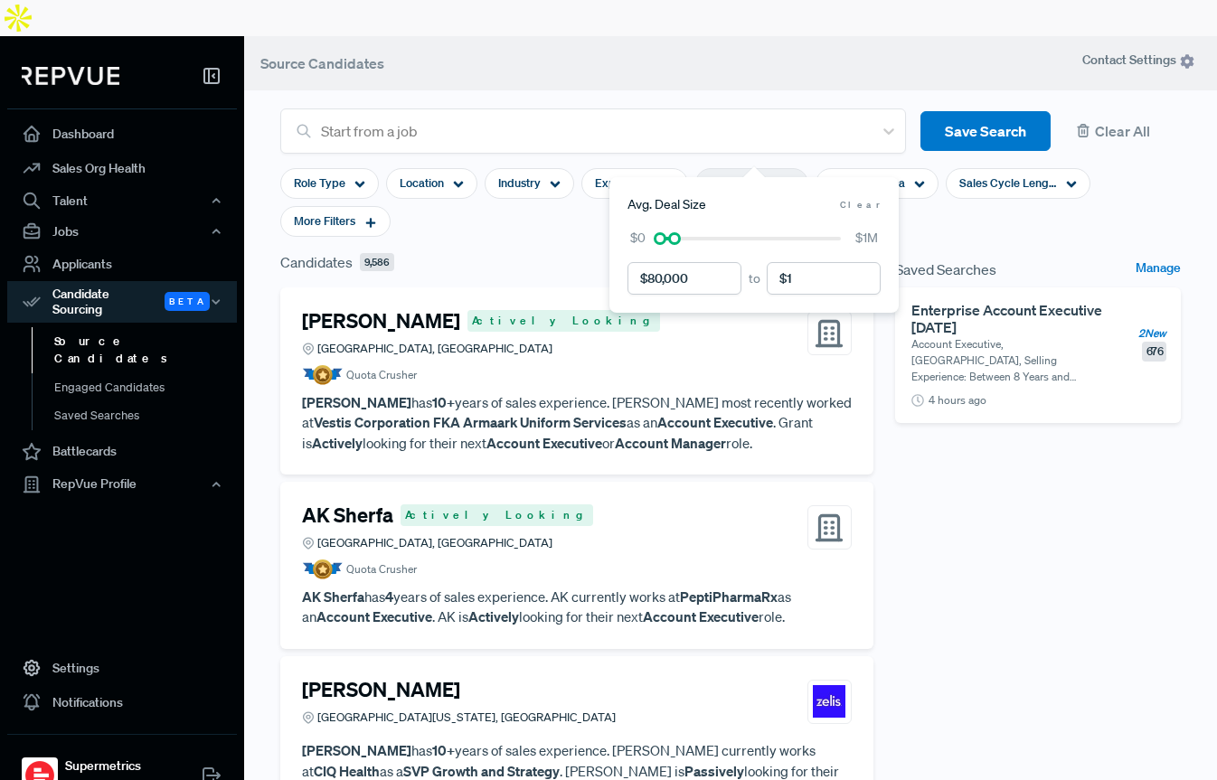
click at [825, 277] on input "currency" at bounding box center [824, 278] width 114 height 33
type input "$150,000"
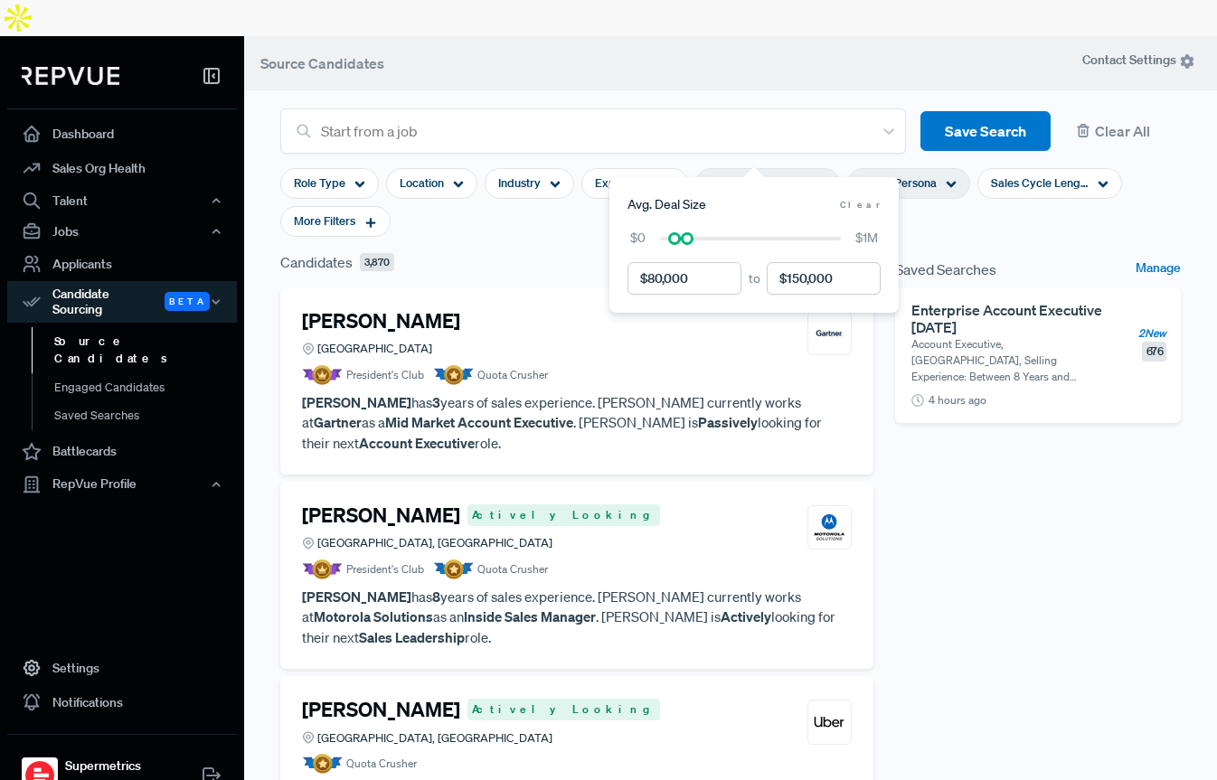
click at [878, 175] on span "Buyer Persona" at bounding box center [899, 183] width 76 height 17
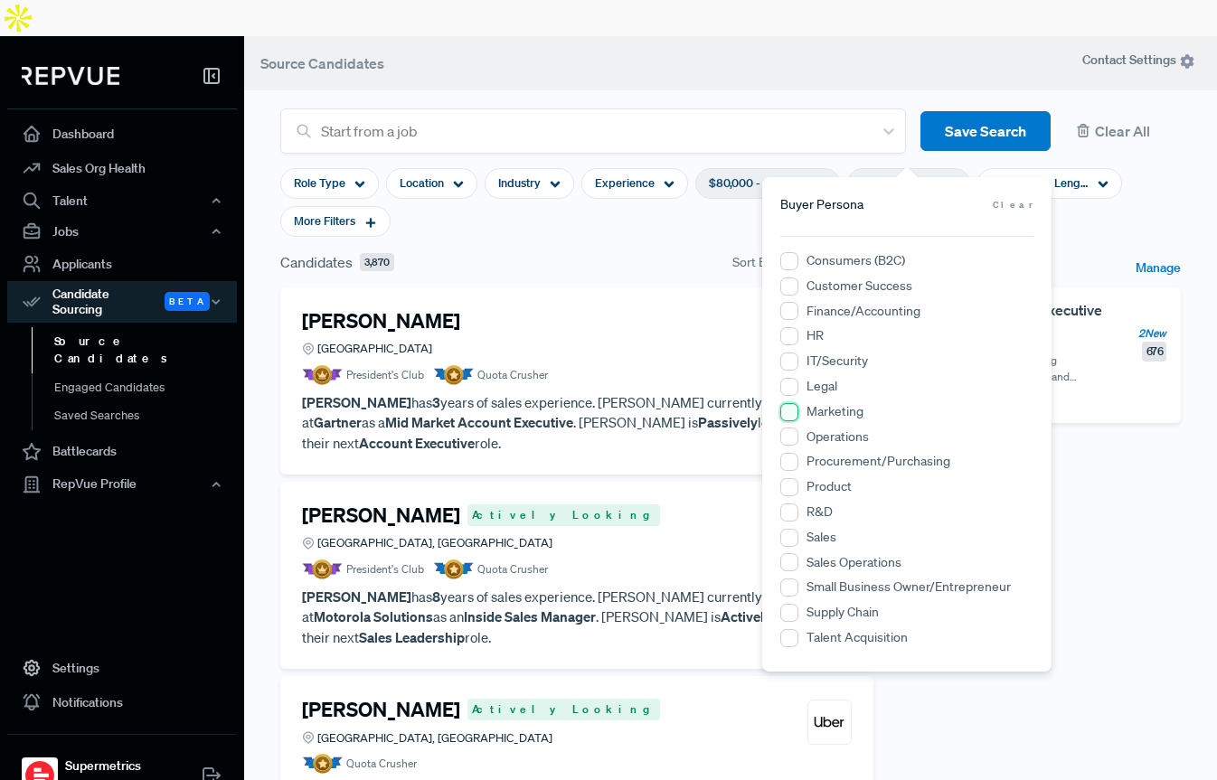
click at [790, 413] on input "Marketing" at bounding box center [789, 412] width 18 height 18
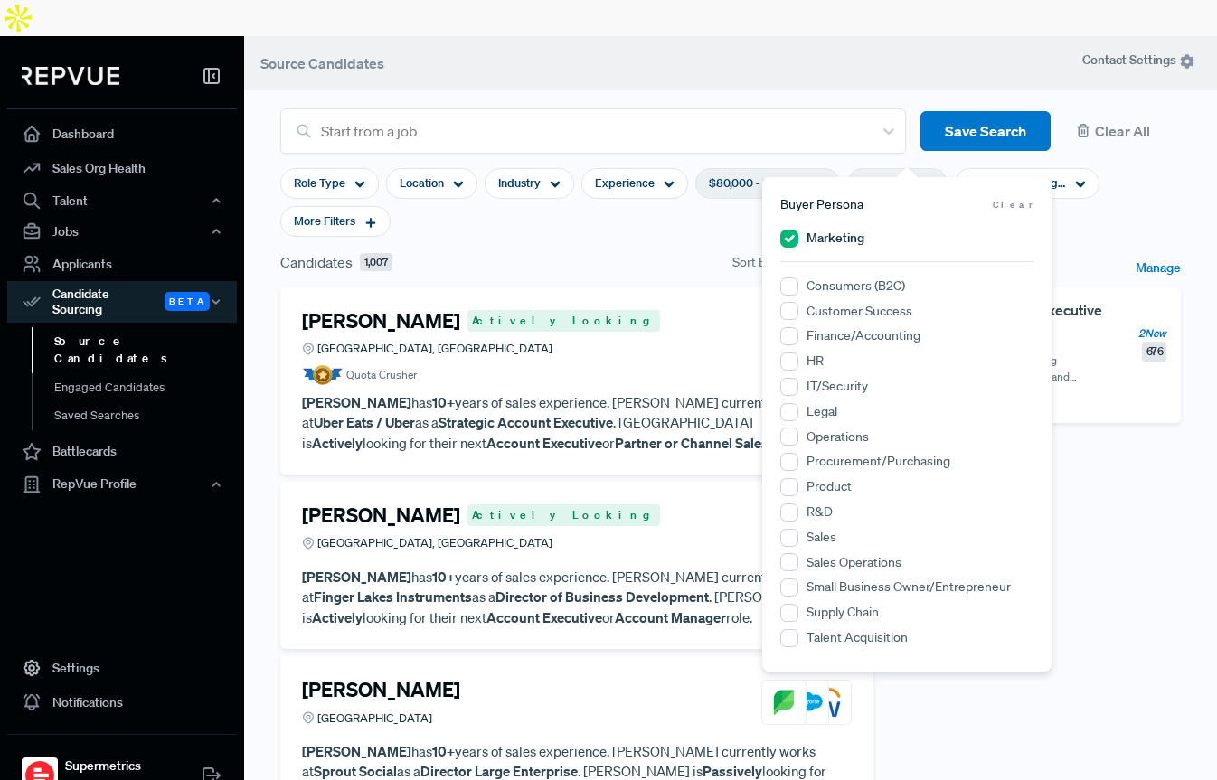
click at [729, 175] on span "$80,000 - $150,000" at bounding box center [758, 183] width 98 height 17
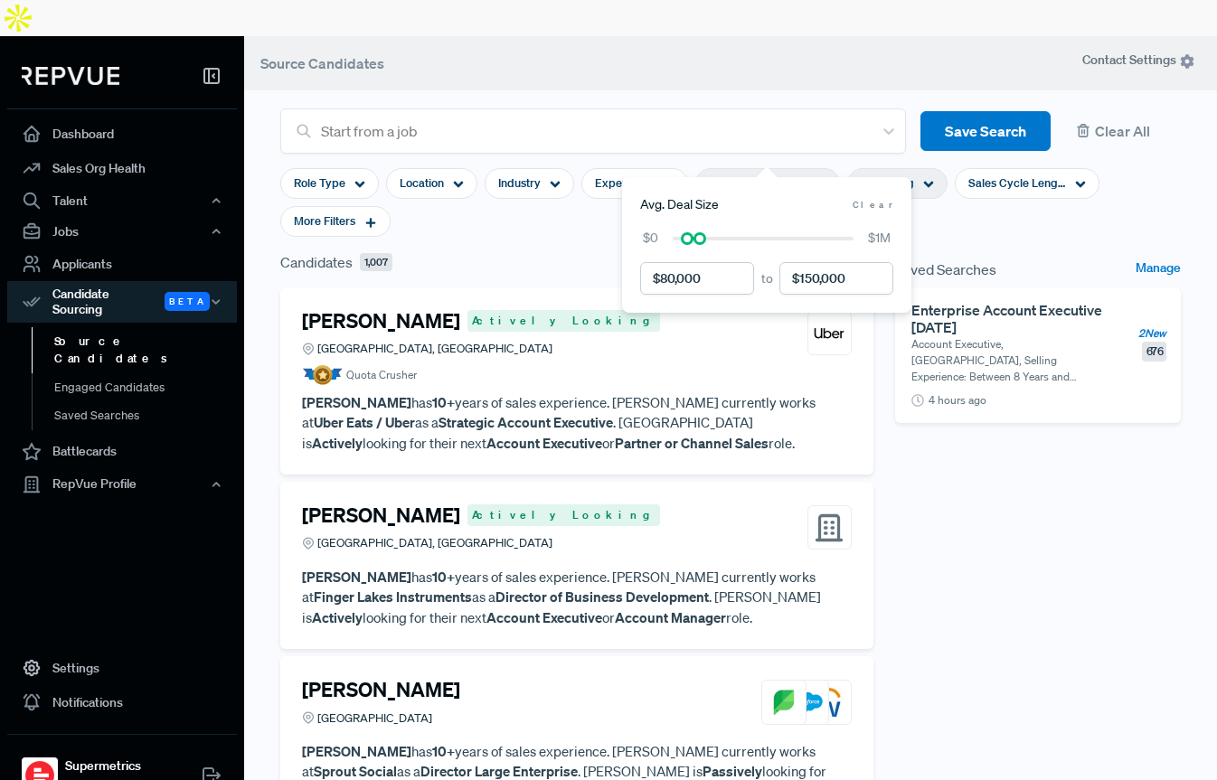
click at [666, 276] on input "currency" at bounding box center [697, 278] width 114 height 33
type input "$50,000"
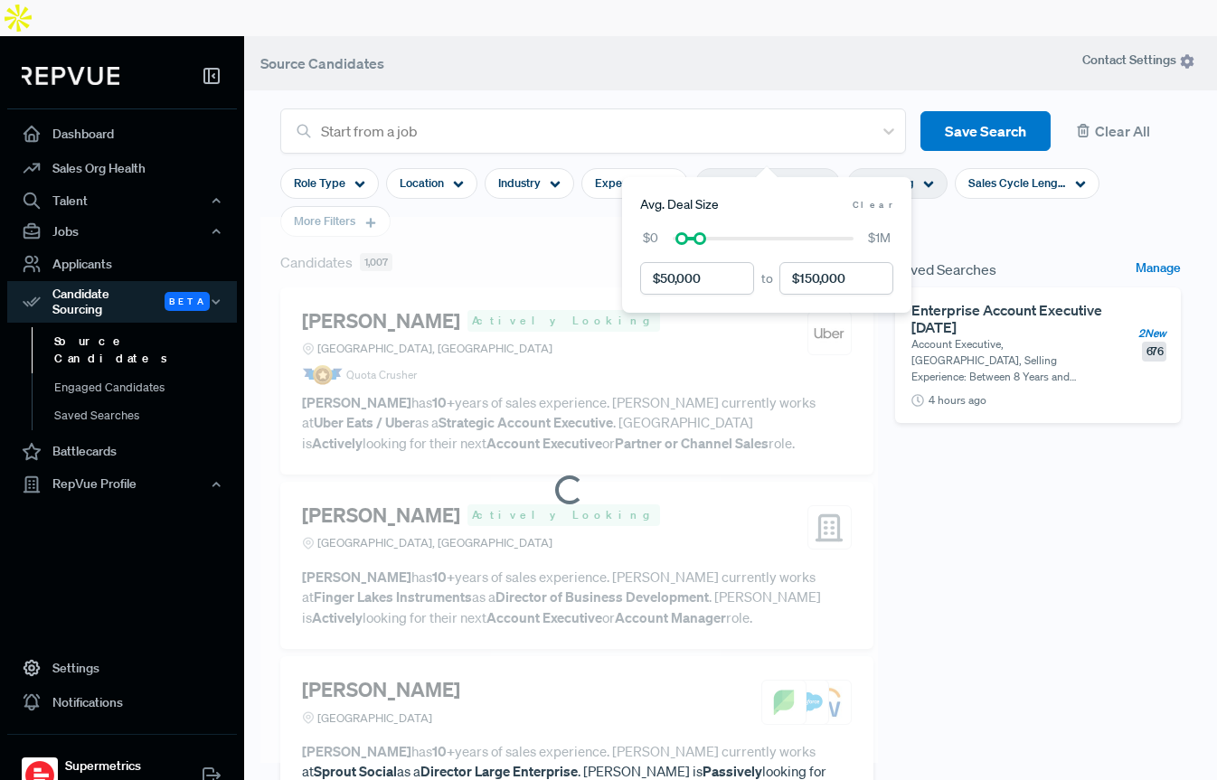
click at [828, 281] on input "currency" at bounding box center [837, 278] width 114 height 33
type input "$250,000"
